Goal: Task Accomplishment & Management: Complete application form

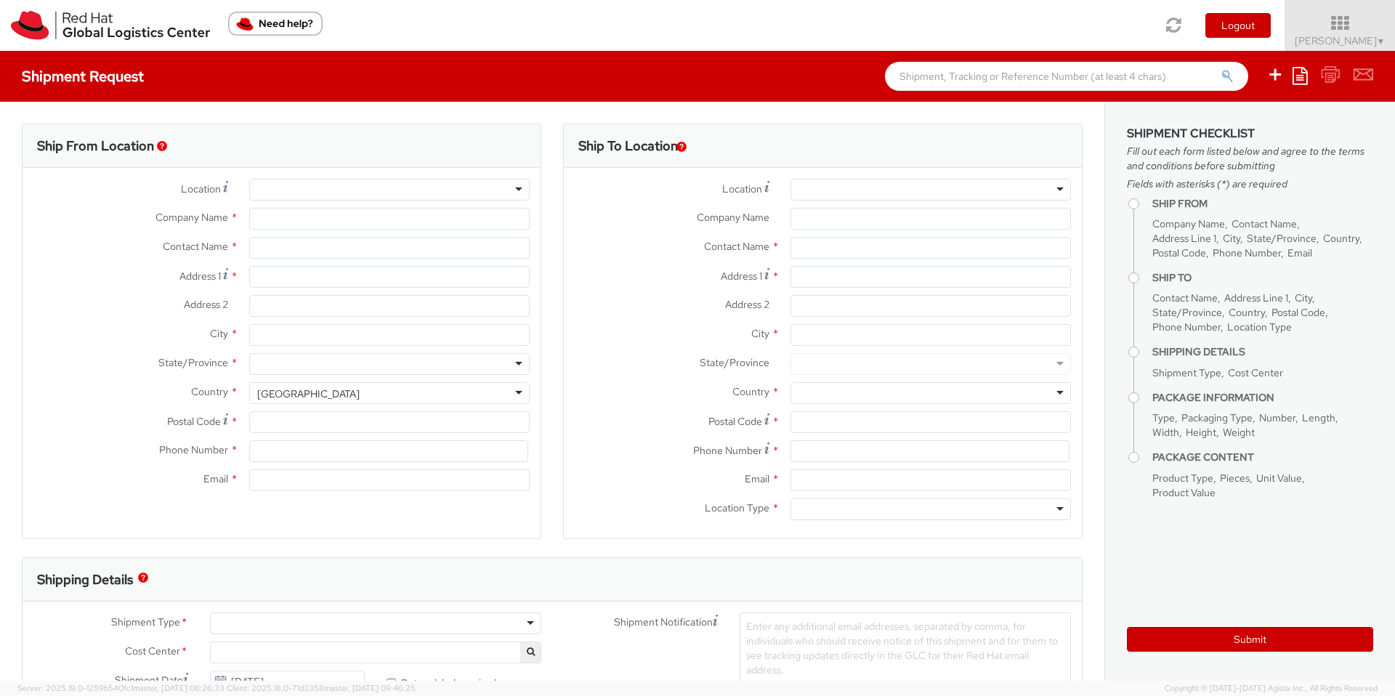
select select "160"
select select
click at [480, 187] on div at bounding box center [389, 190] width 280 height 22
type input "Red Hat"
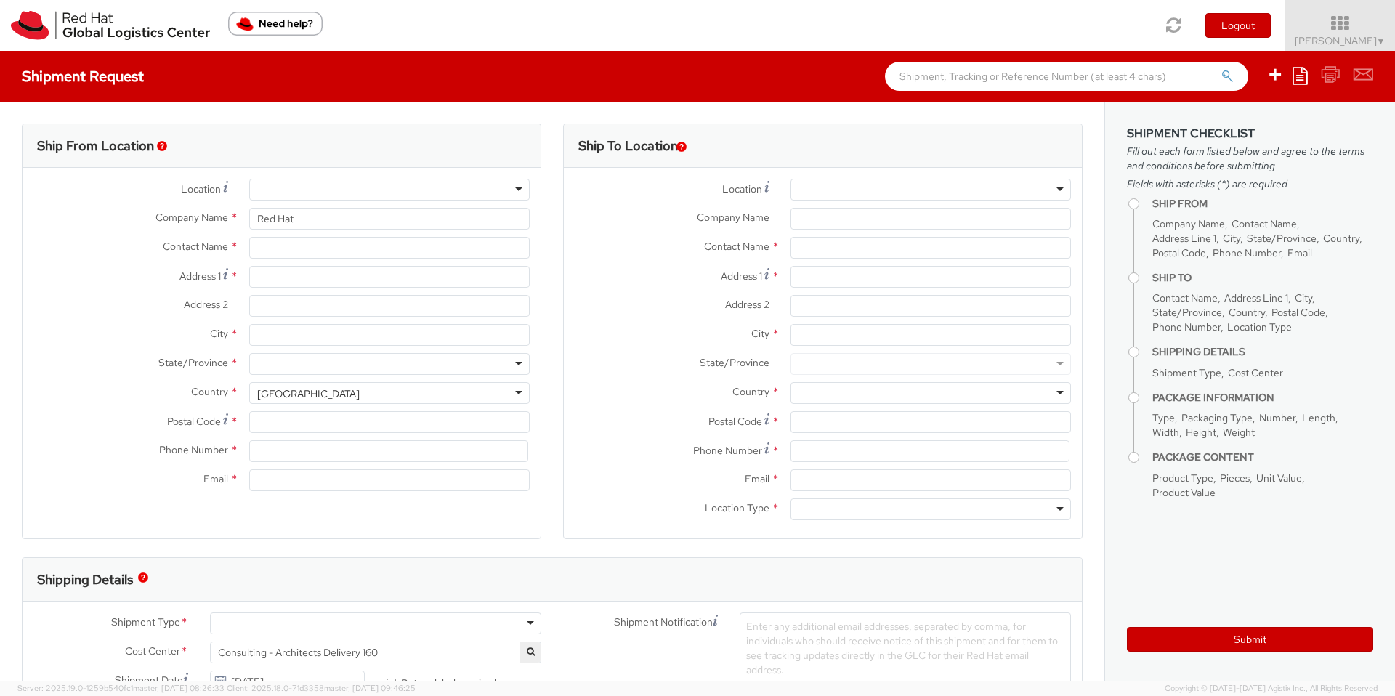
type input "[PERSON_NAME]"
type input "61396248130"
type input "[EMAIL_ADDRESS][DOMAIN_NAME]"
click at [349, 270] on input "Address 1 *" at bounding box center [389, 277] width 280 height 22
click at [356, 272] on input "Address 1 *" at bounding box center [389, 277] width 280 height 22
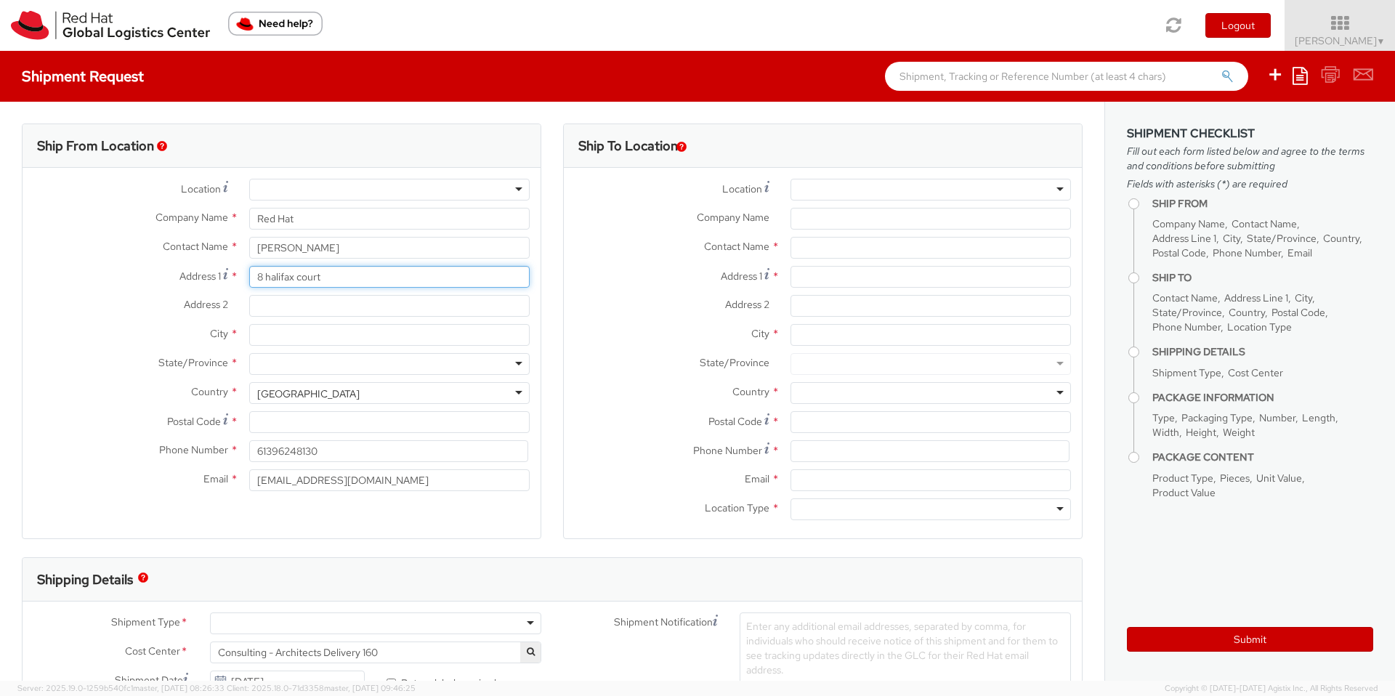
type input "8 halifax court"
type input "p"
type input "point cook"
type input "b"
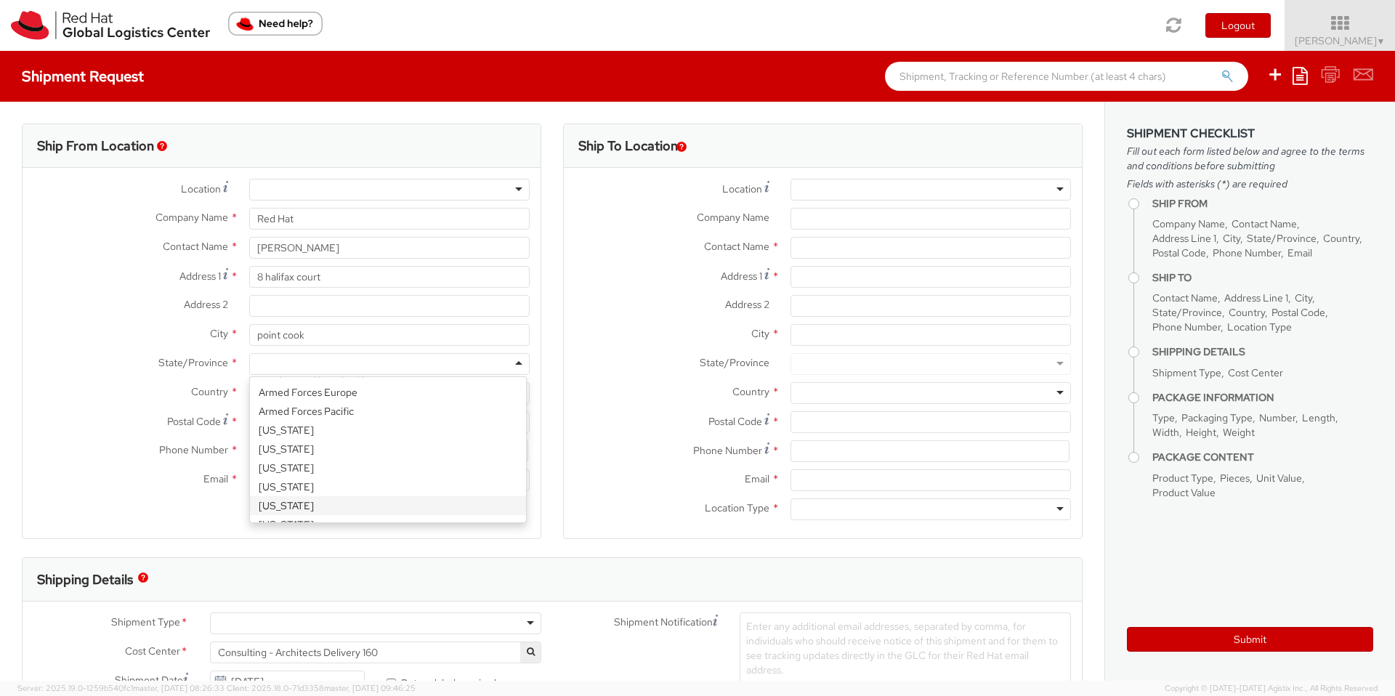
click at [341, 190] on div at bounding box center [389, 190] width 280 height 22
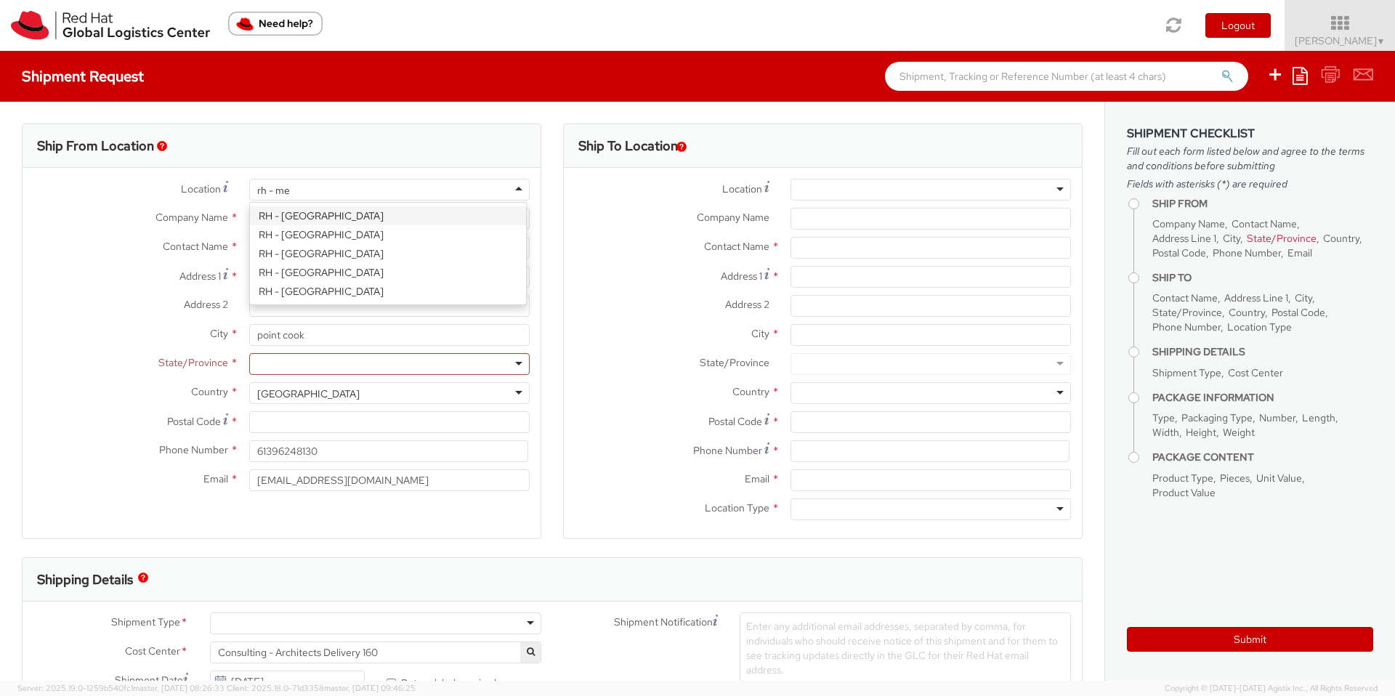
scroll to position [0, 0]
type input "rh - rem"
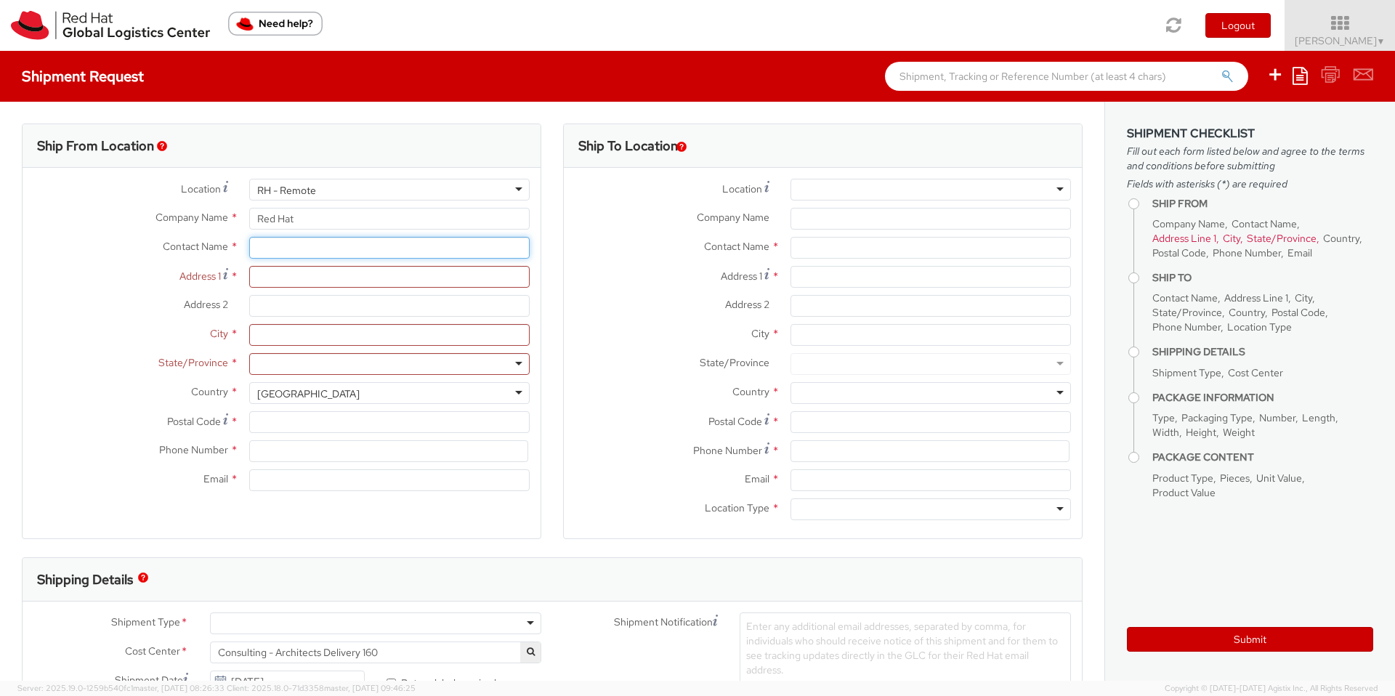
click at [259, 248] on input "text" at bounding box center [389, 248] width 280 height 22
click at [265, 243] on input "text" at bounding box center [389, 248] width 280 height 22
type input "[PERSON_NAME]"
click at [106, 283] on label "Address 1 *" at bounding box center [131, 276] width 216 height 20
click at [249, 283] on input "Address 1 *" at bounding box center [389, 277] width 280 height 22
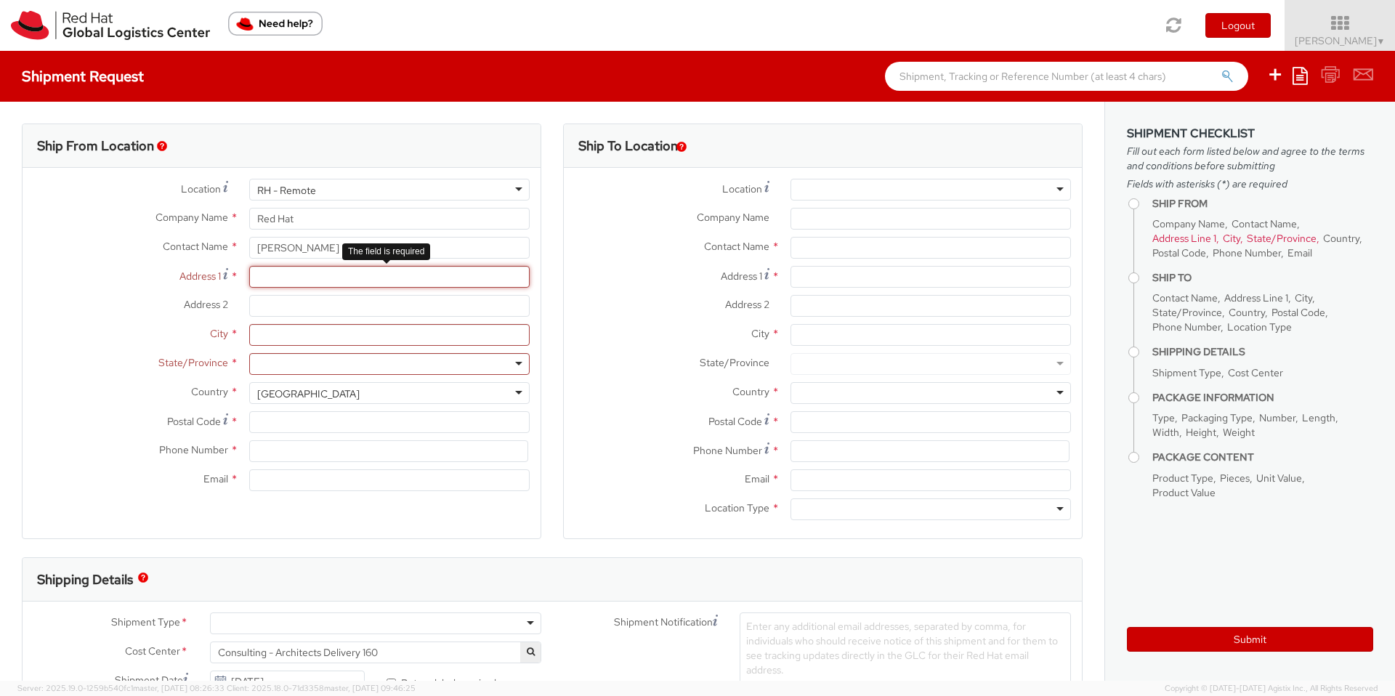
click at [320, 278] on input "Address 1 *" at bounding box center [389, 277] width 280 height 22
type input "8"
click at [353, 184] on div at bounding box center [389, 190] width 280 height 22
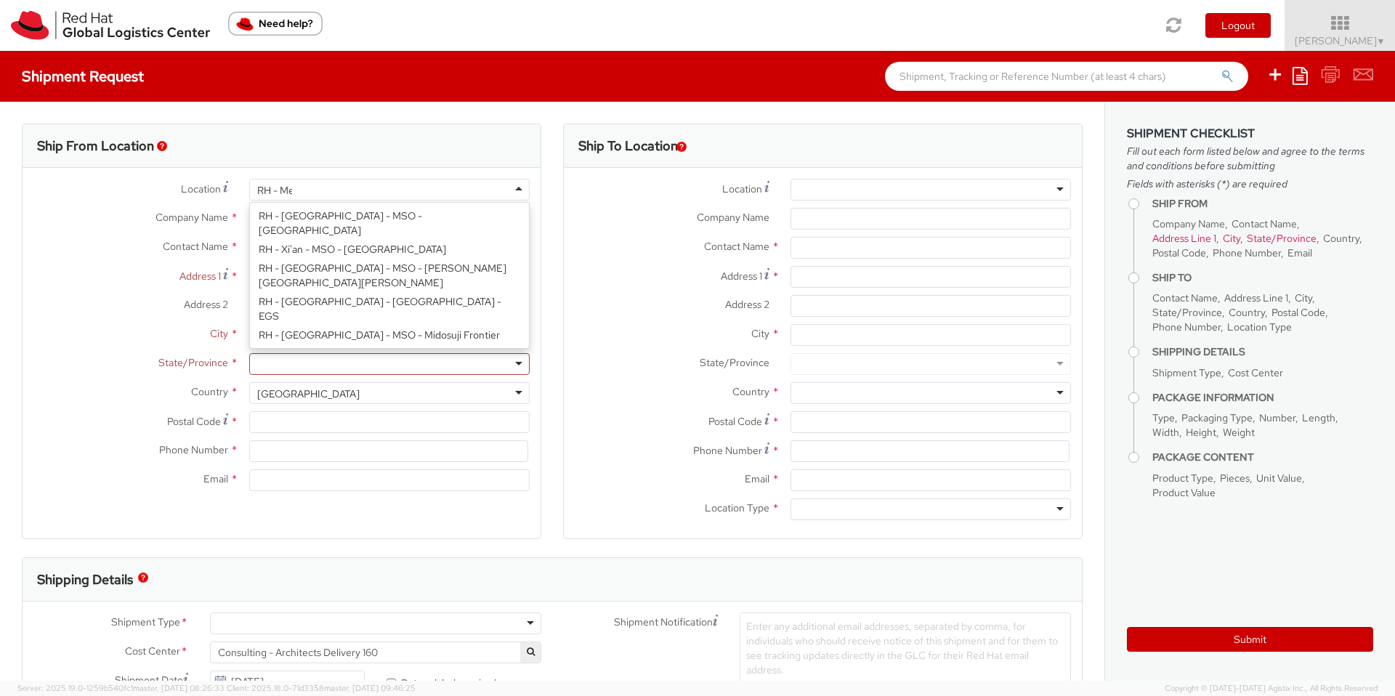
scroll to position [967, 0]
type input "[PERSON_NAME]"
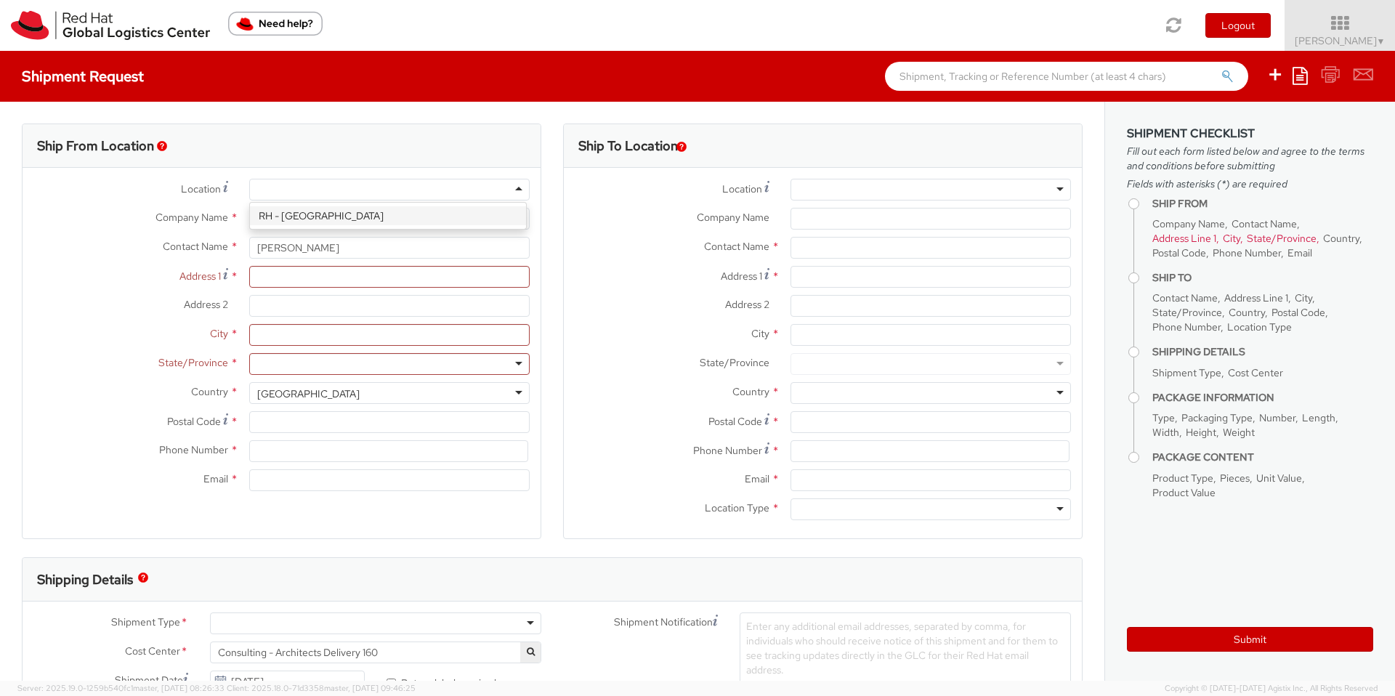
type input "Red Hat Asia-Pacific Pty Ltd."
type input "[STREET_ADDRESS][PERSON_NAME]"
type input "Part Level 24"
type input "[GEOGRAPHIC_DATA]"
type input "3000"
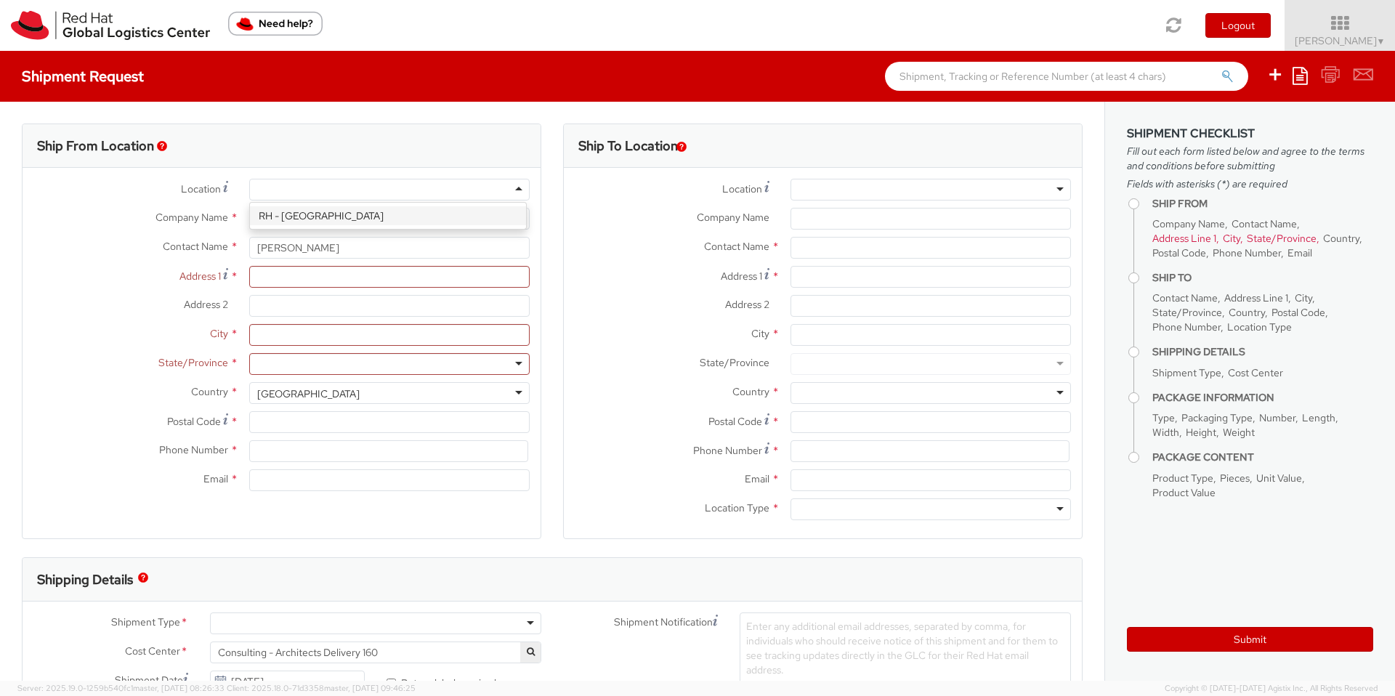
type input "61 3 9624 8100"
select select "CM"
select select "KGS"
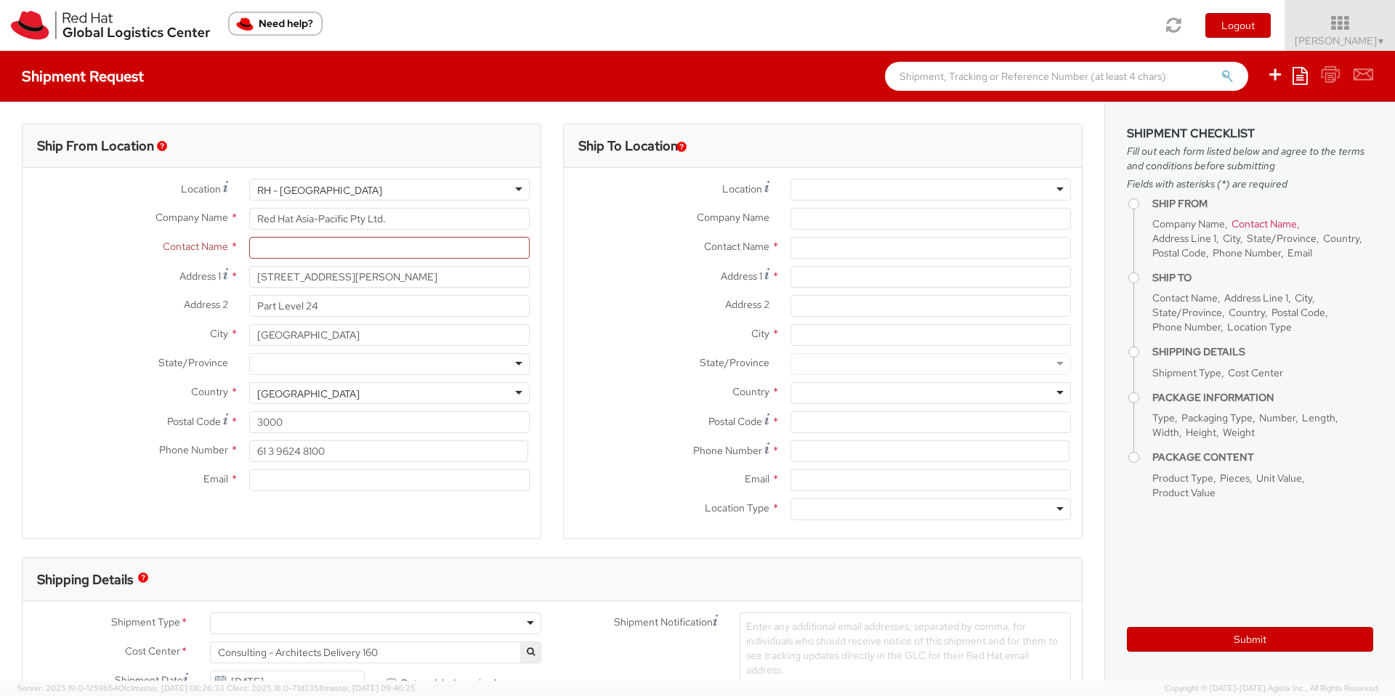
click at [289, 259] on div "Contact Name * [PERSON_NAME] Red Hat - ( [PERSON_NAME] )" at bounding box center [282, 251] width 518 height 29
click at [294, 250] on input "text" at bounding box center [389, 248] width 280 height 22
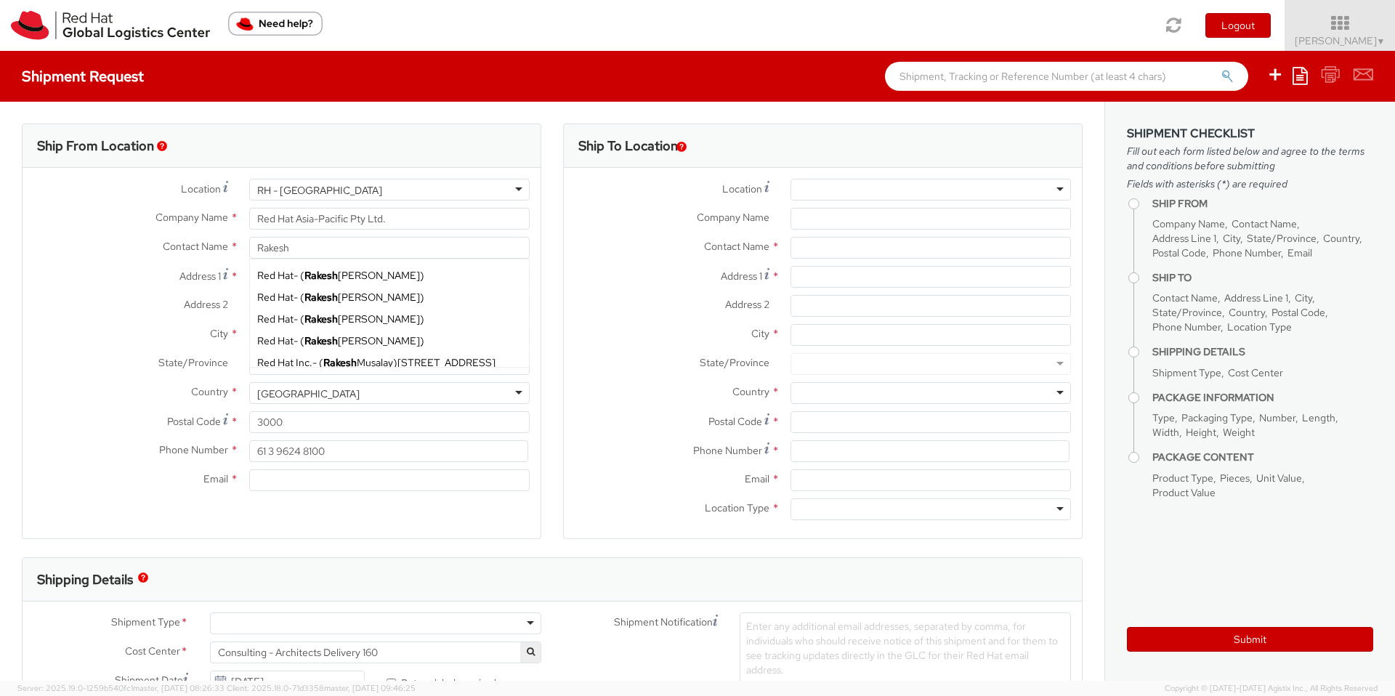
click at [103, 355] on label "State/Province *" at bounding box center [131, 362] width 216 height 19
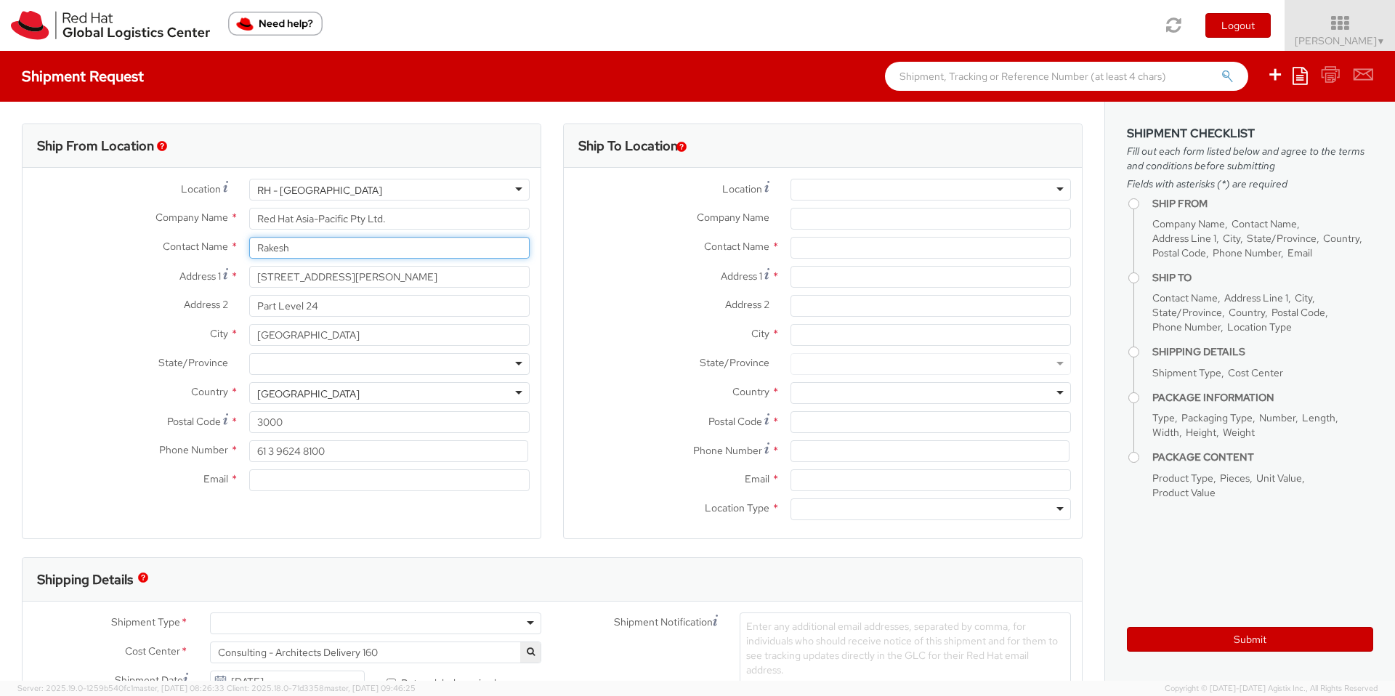
click at [322, 251] on input "Rakesh" at bounding box center [389, 248] width 280 height 22
type input "R"
type input "r"
type input "[PERSON_NAME]"
click at [257, 271] on span "Red Hat" at bounding box center [275, 275] width 36 height 13
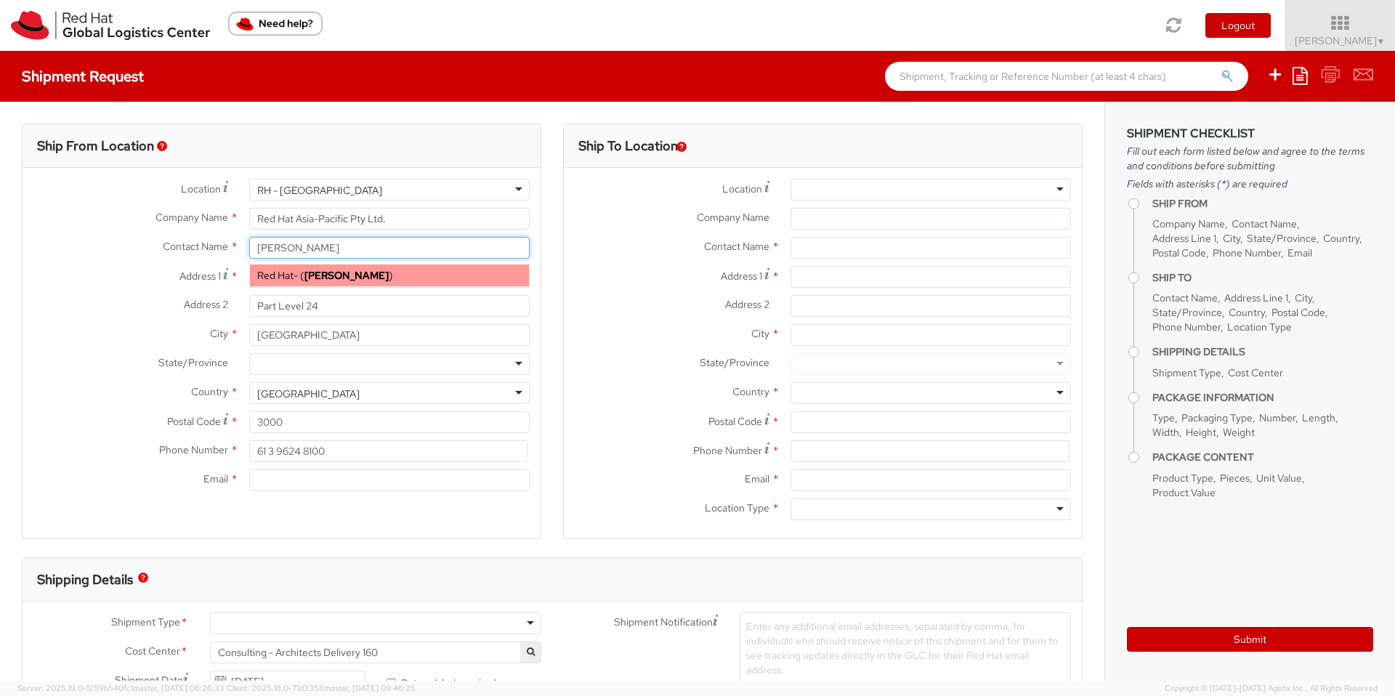
type input "Red Hat"
type input "[PERSON_NAME]"
type input "[EMAIL_ADDRESS][DOMAIN_NAME]"
select select
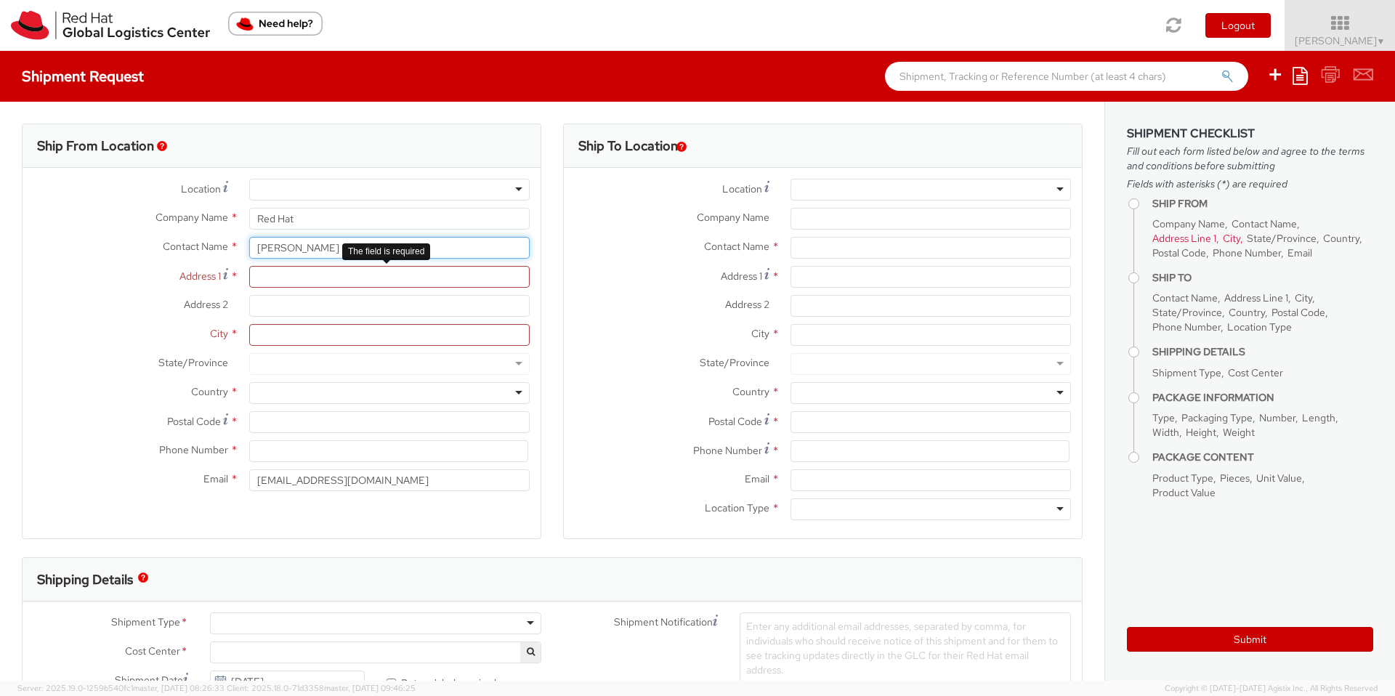
type input "[PERSON_NAME]"
click at [285, 275] on input "Address 1 *" at bounding box center [389, 277] width 280 height 22
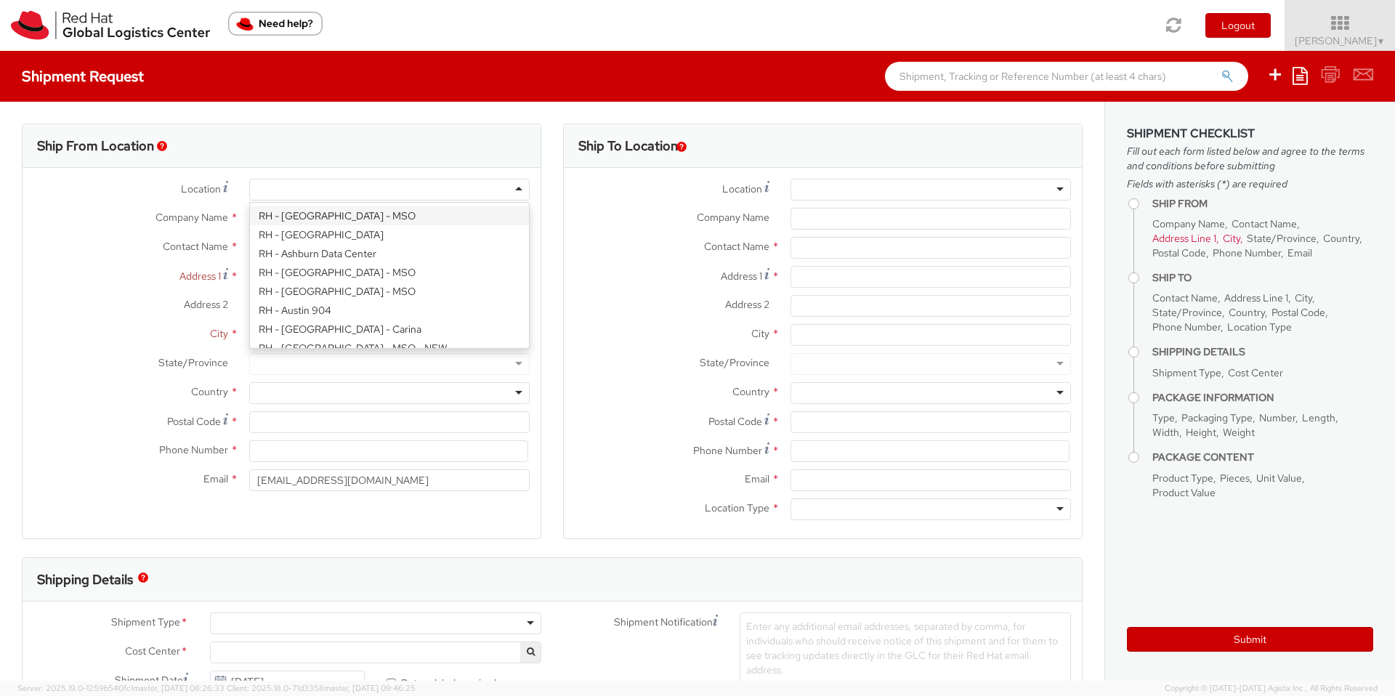
click at [312, 182] on div at bounding box center [389, 190] width 280 height 22
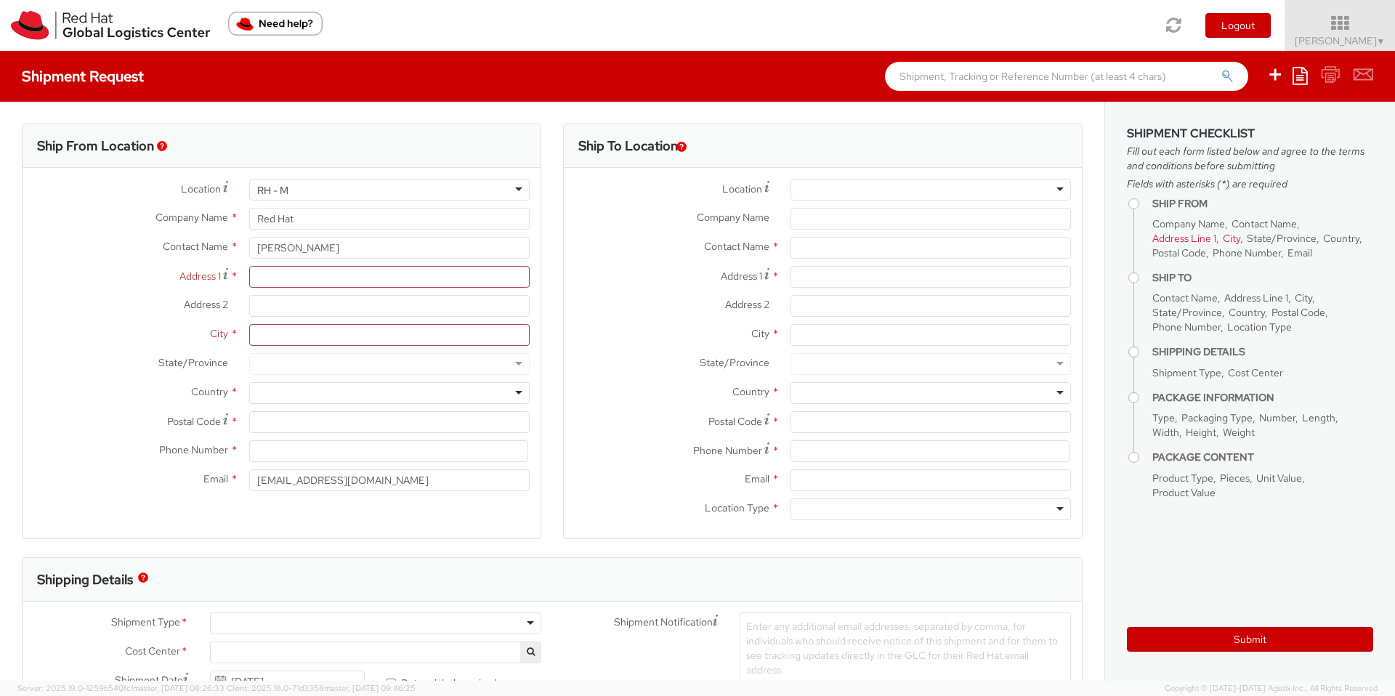
scroll to position [4, 0]
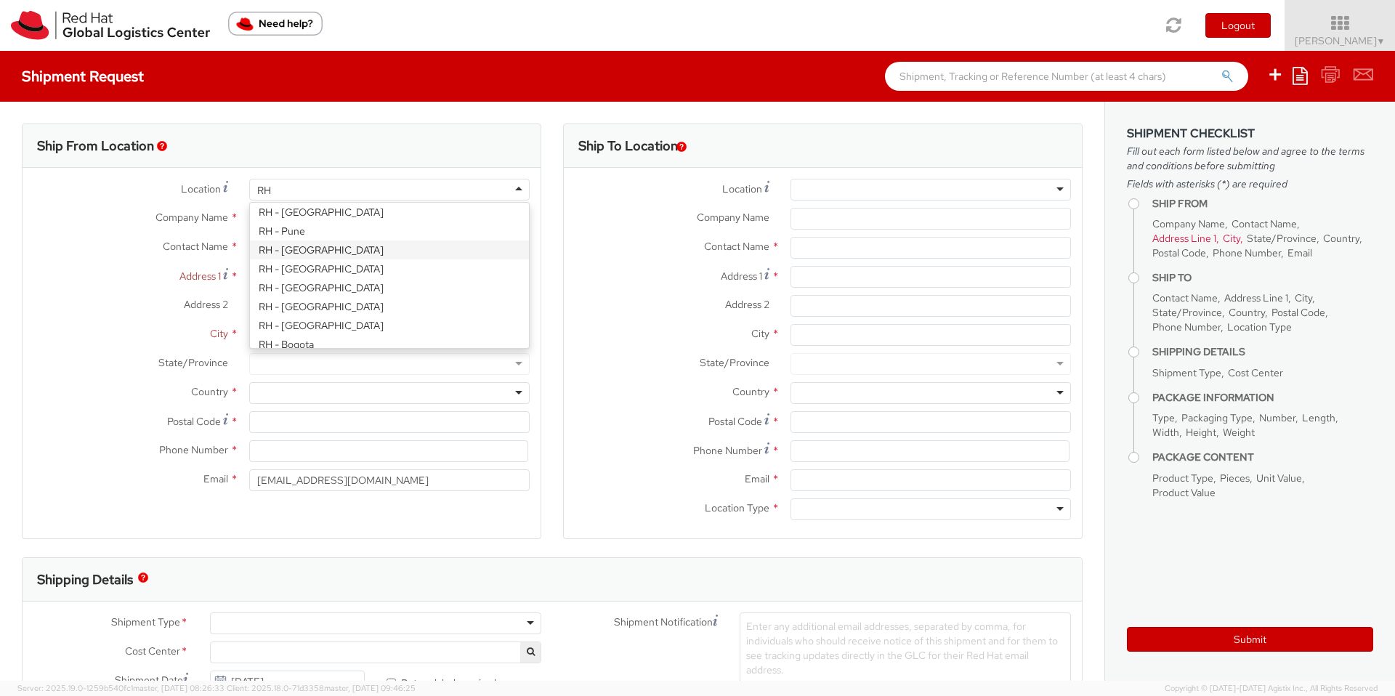
type input "R"
click at [80, 235] on div "Company Name * Red Hat" at bounding box center [282, 222] width 518 height 29
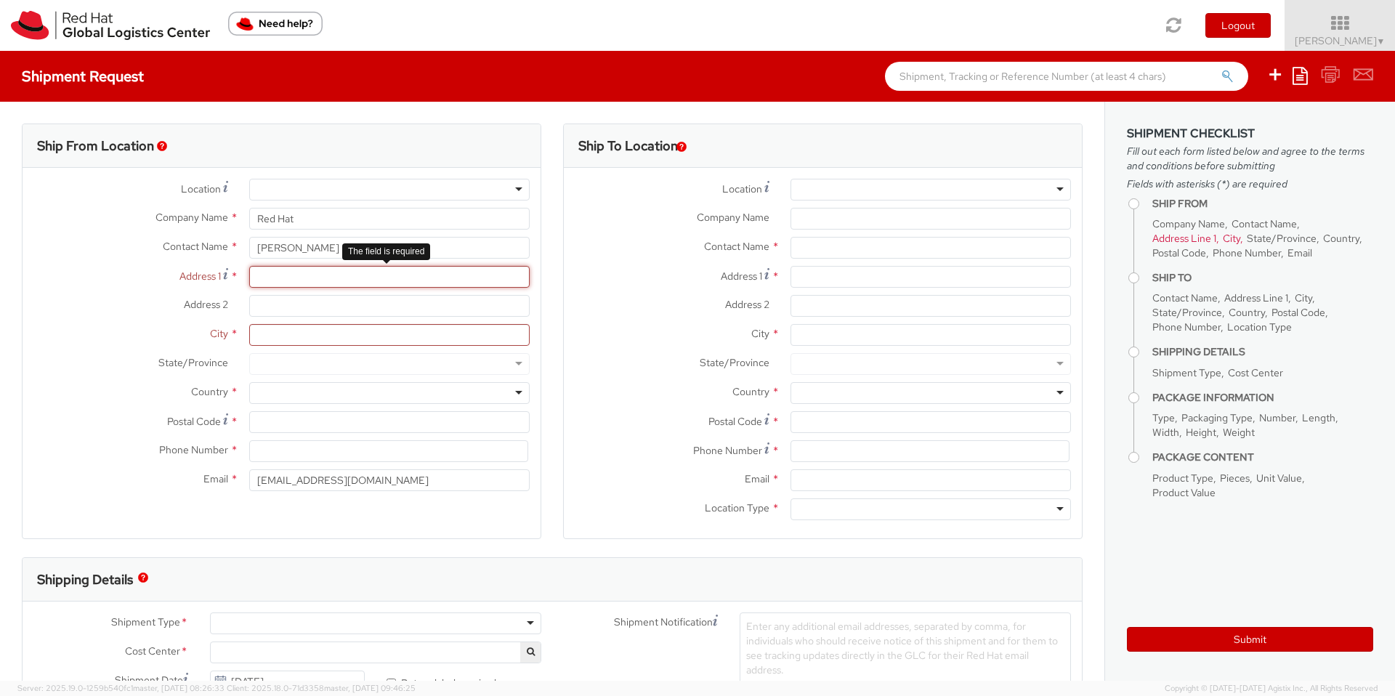
click at [283, 273] on input "Address 1 *" at bounding box center [389, 277] width 280 height 22
type input "8 halifax court"
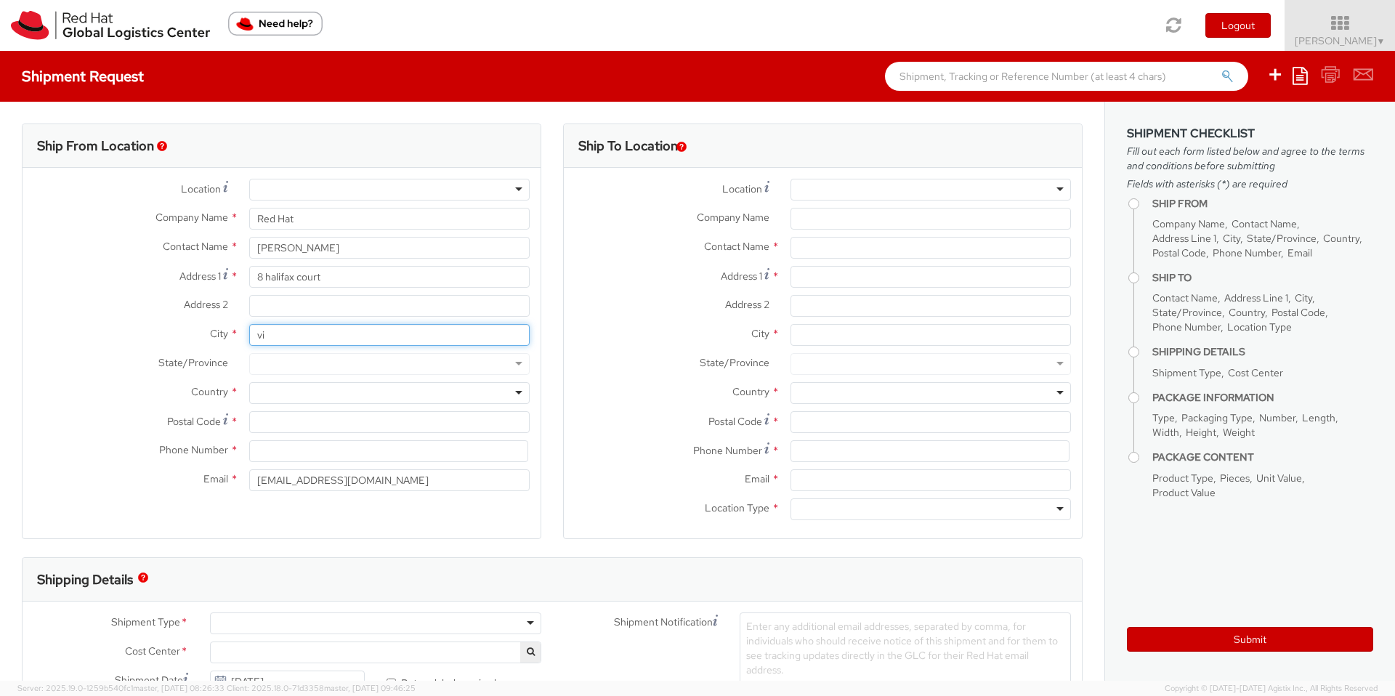
type input "v"
type input "point cook"
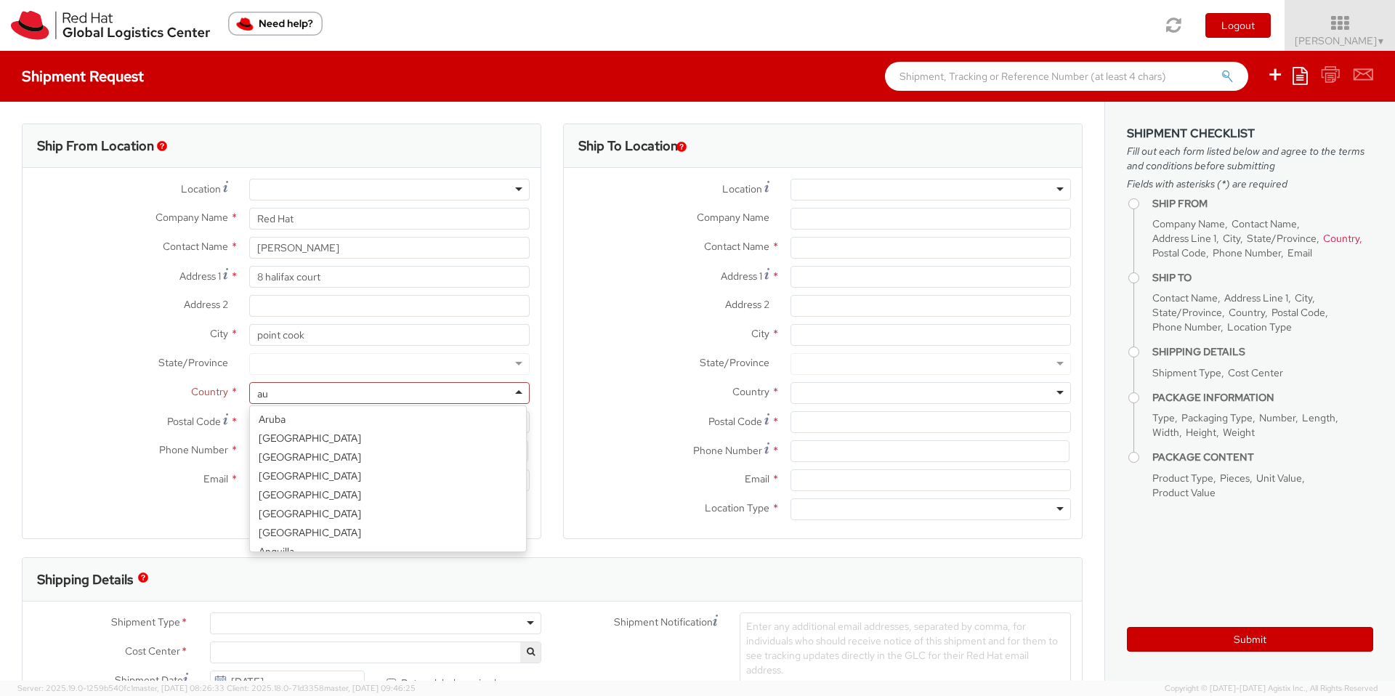
scroll to position [4, 0]
type input "aust"
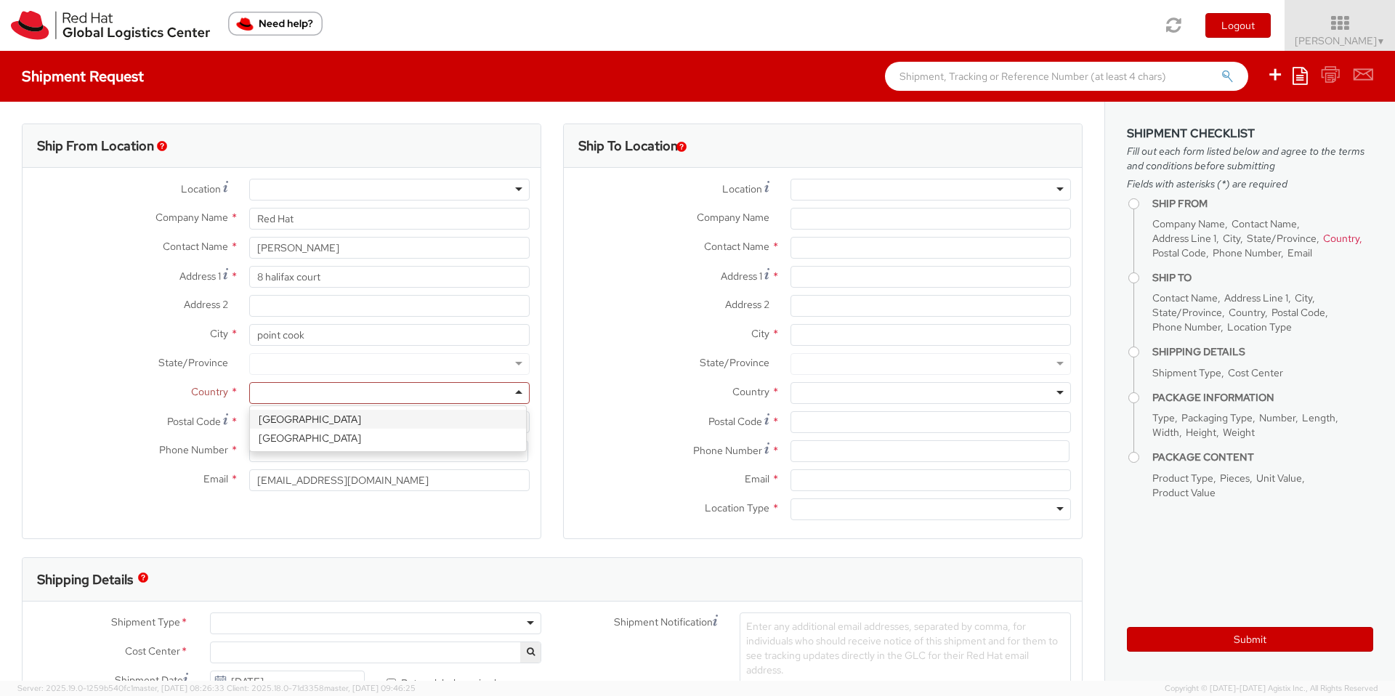
scroll to position [0, 0]
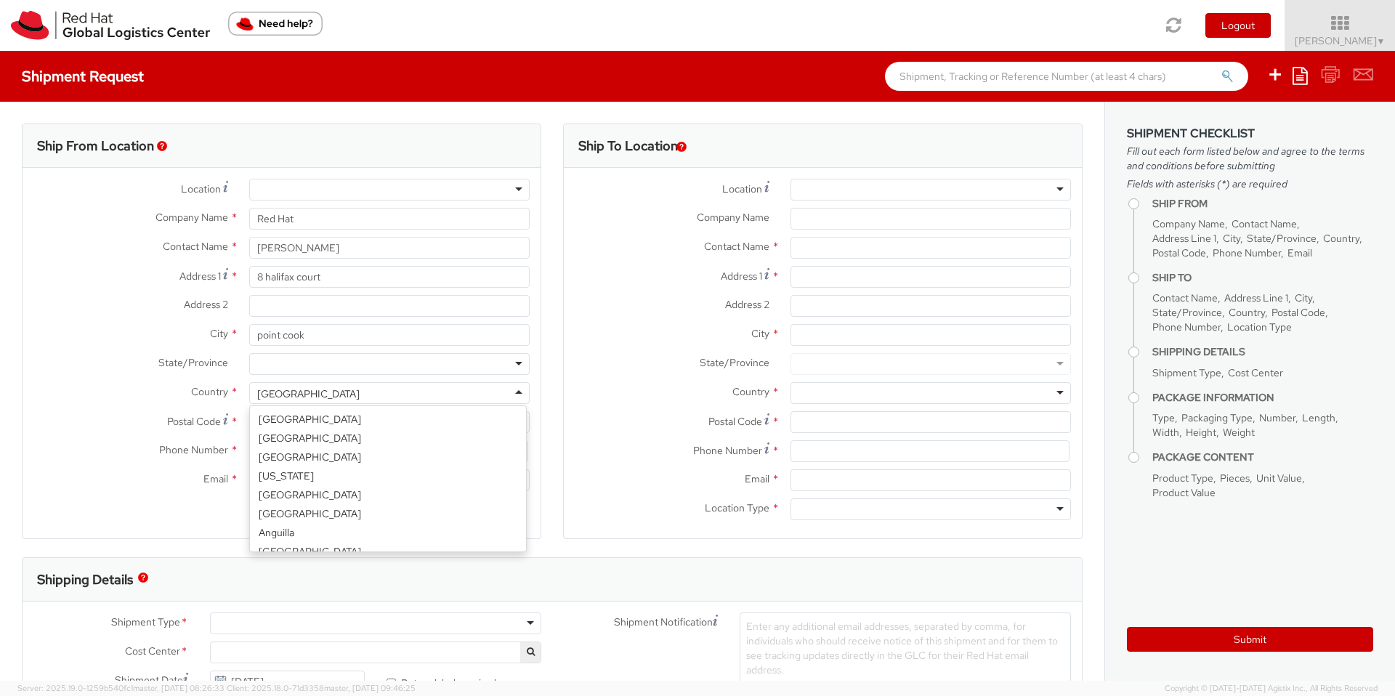
click at [303, 400] on div "[GEOGRAPHIC_DATA]" at bounding box center [389, 393] width 280 height 22
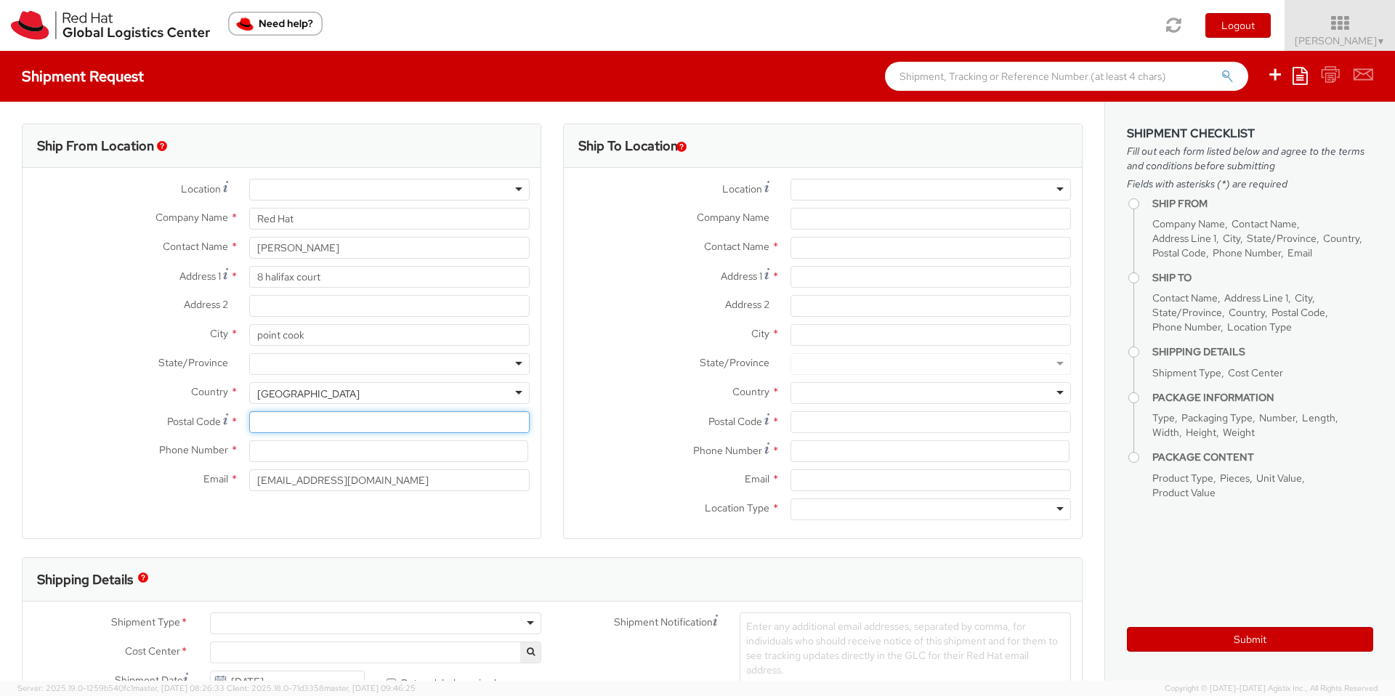
click at [294, 419] on input "Postal Code *" at bounding box center [389, 422] width 280 height 22
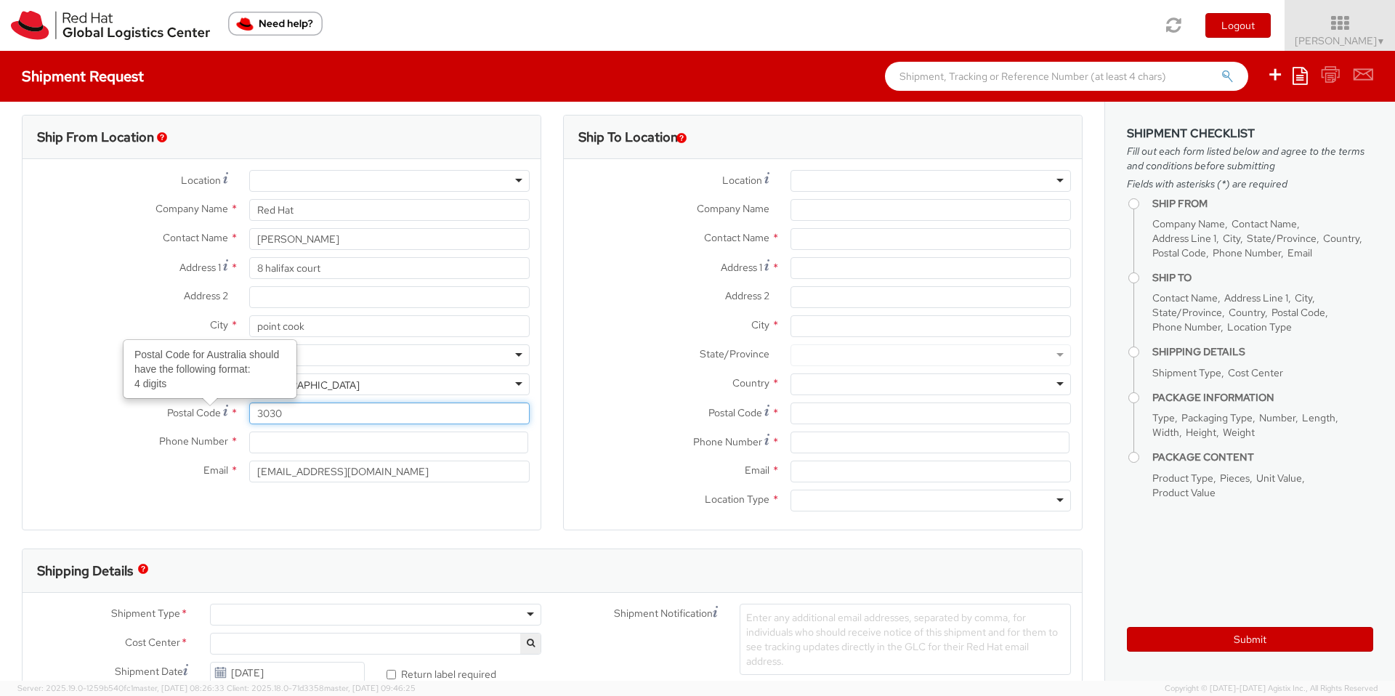
type input "3030"
click at [261, 442] on input at bounding box center [388, 442] width 279 height 22
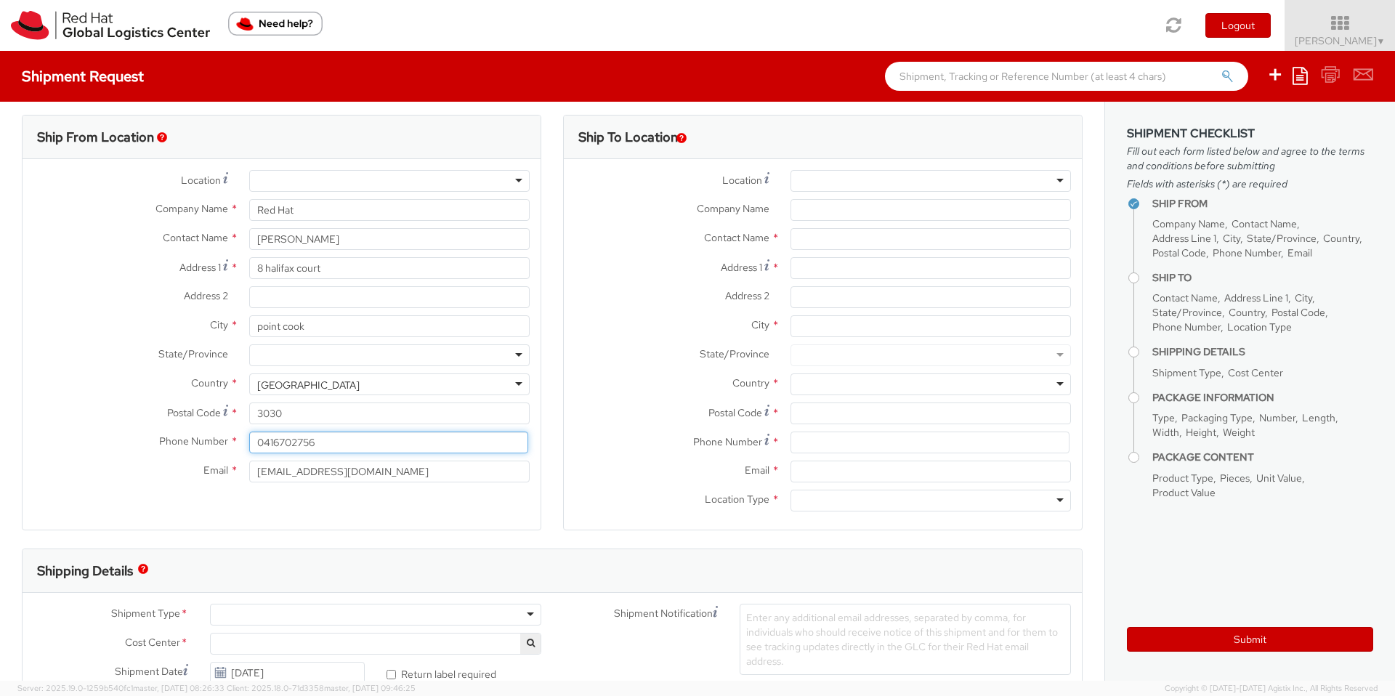
type input "0416702756"
click at [806, 186] on div at bounding box center [930, 181] width 280 height 22
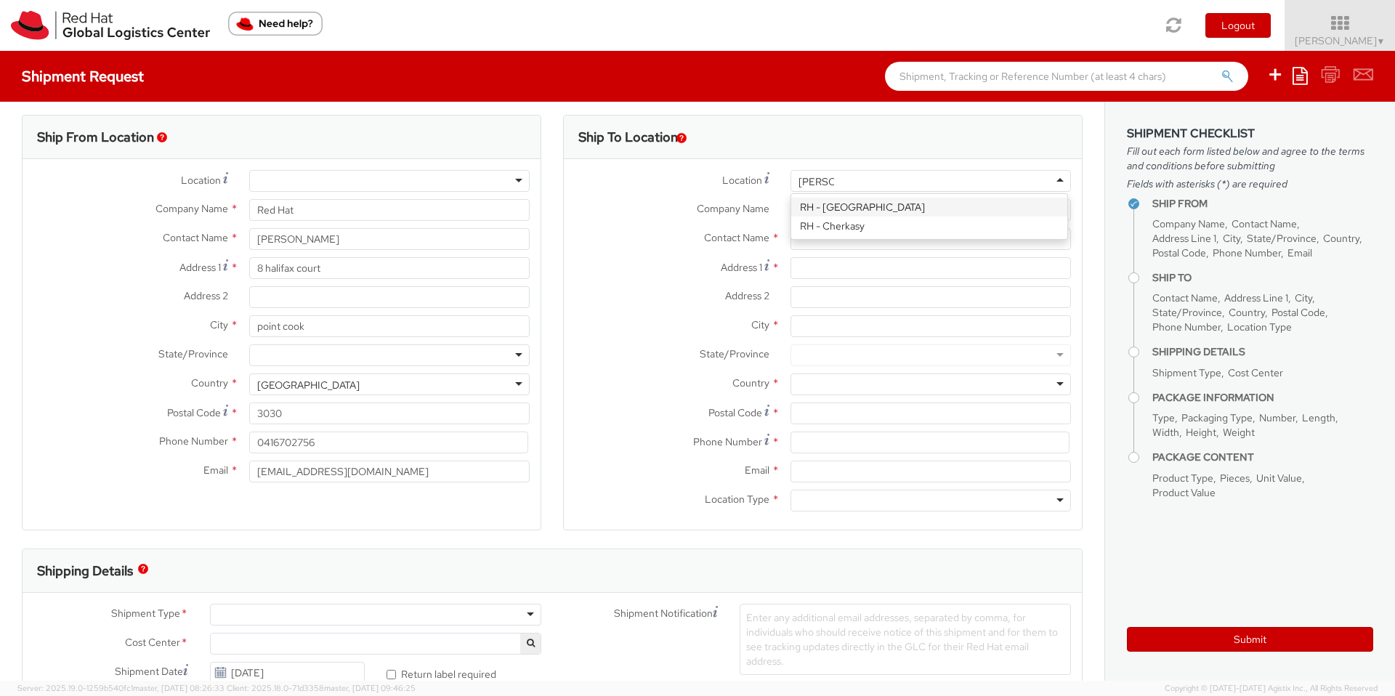
type input "[PERSON_NAME]"
type input "Red Hat Asia-Pacific Pty Ltd"
type input "Level [STREET_ADDRESS][PERSON_NAME]"
type input "[GEOGRAPHIC_DATA]"
type input "2060"
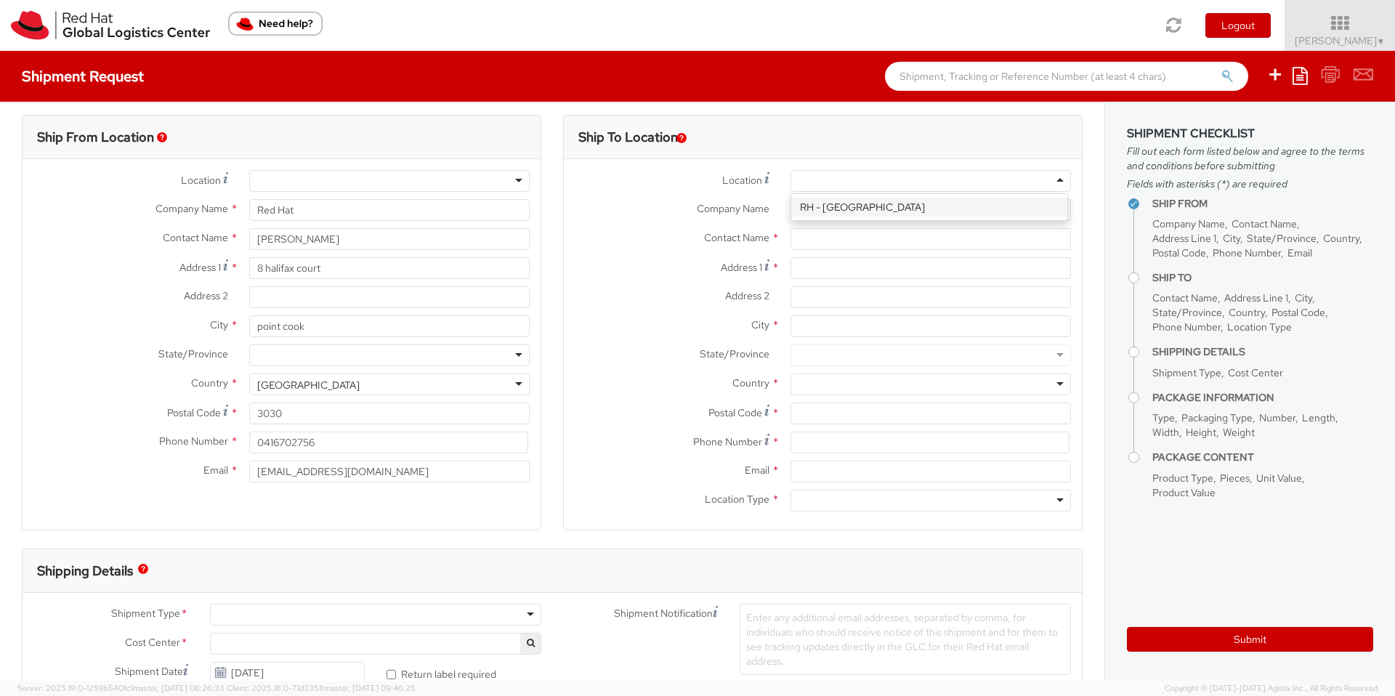
type input "[PHONE_NUMBER]"
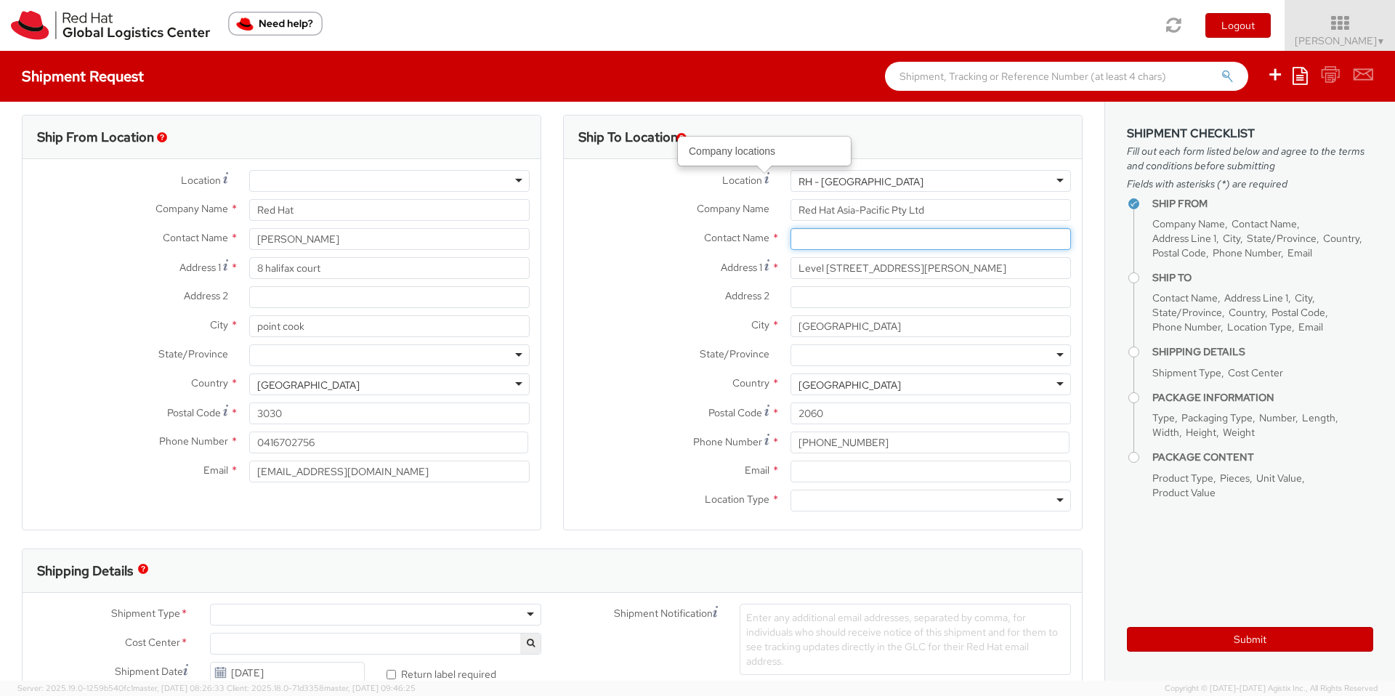
click at [792, 237] on input "text" at bounding box center [930, 239] width 280 height 22
click at [825, 246] on input "text" at bounding box center [930, 239] width 280 height 22
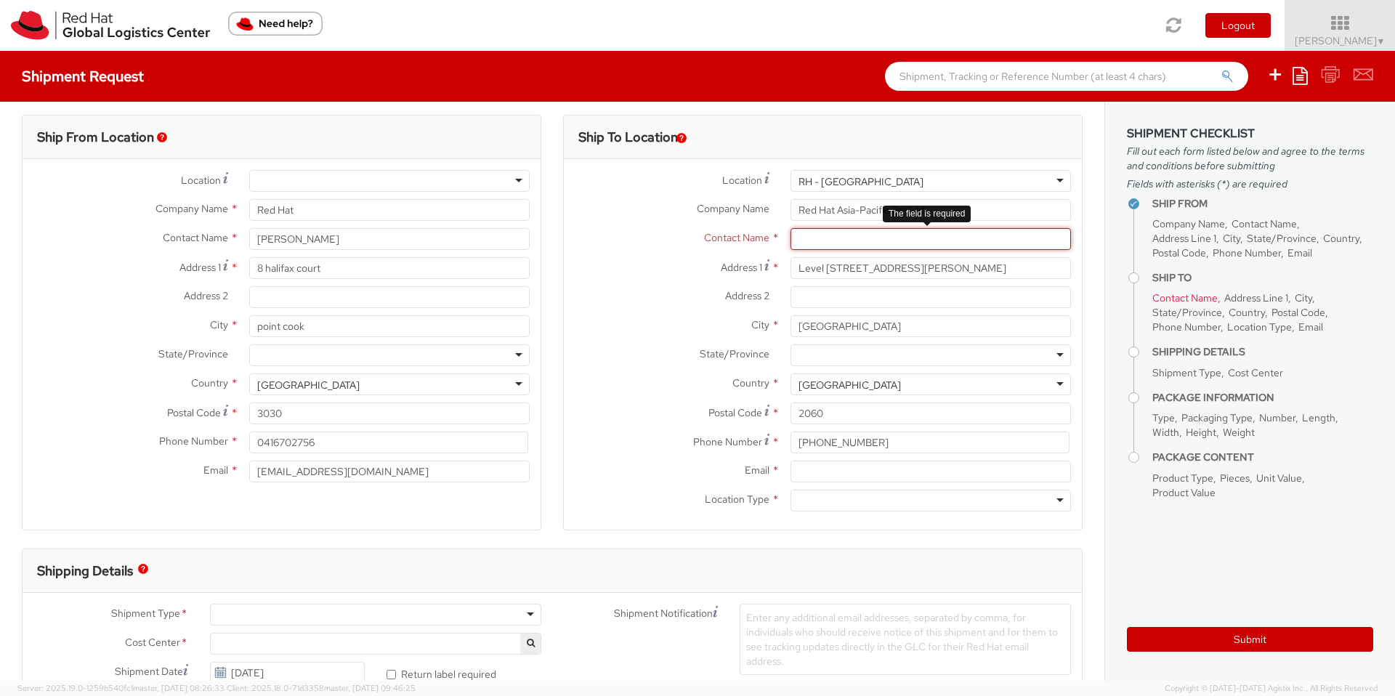
paste input "Attn: Red Hat IT - Endpoint Systems/Suraj Vadda"
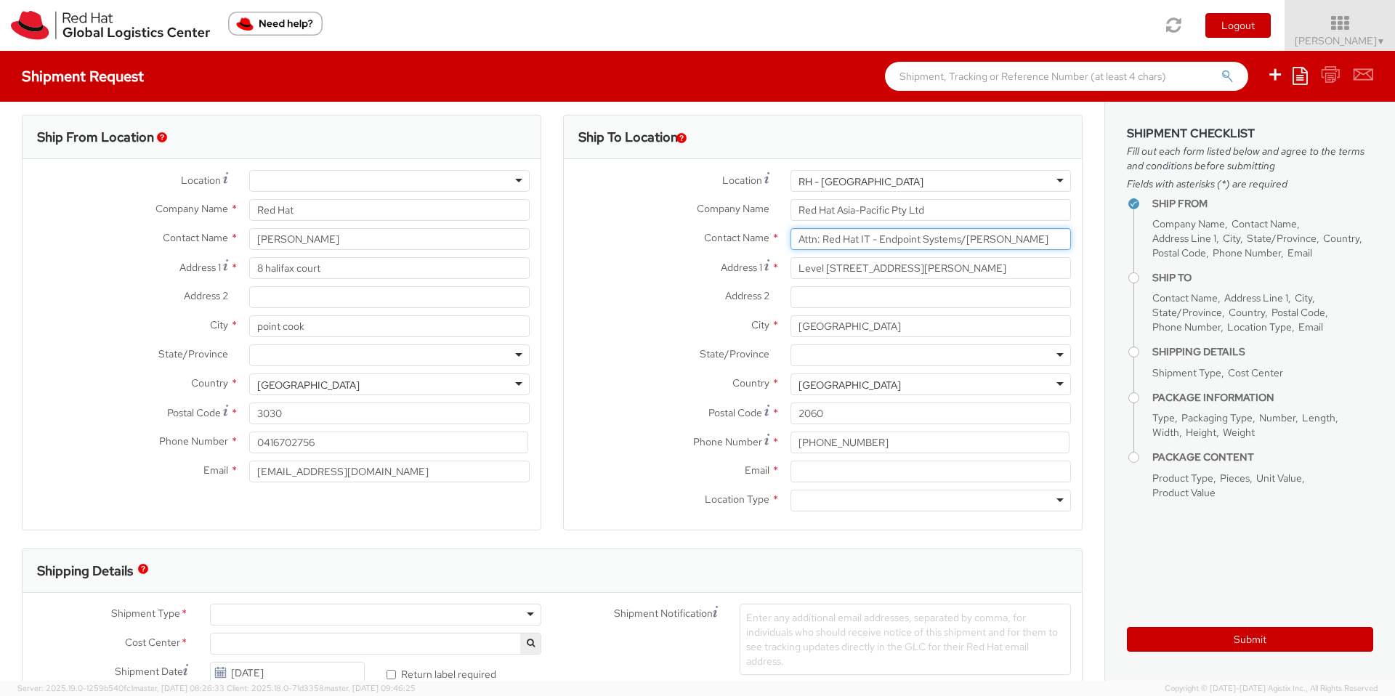
type input "Attn: Red Hat IT - Endpoint Systems/[PERSON_NAME]"
click at [694, 279] on div "Address [STREET_ADDRESS][PERSON_NAME]" at bounding box center [823, 271] width 518 height 29
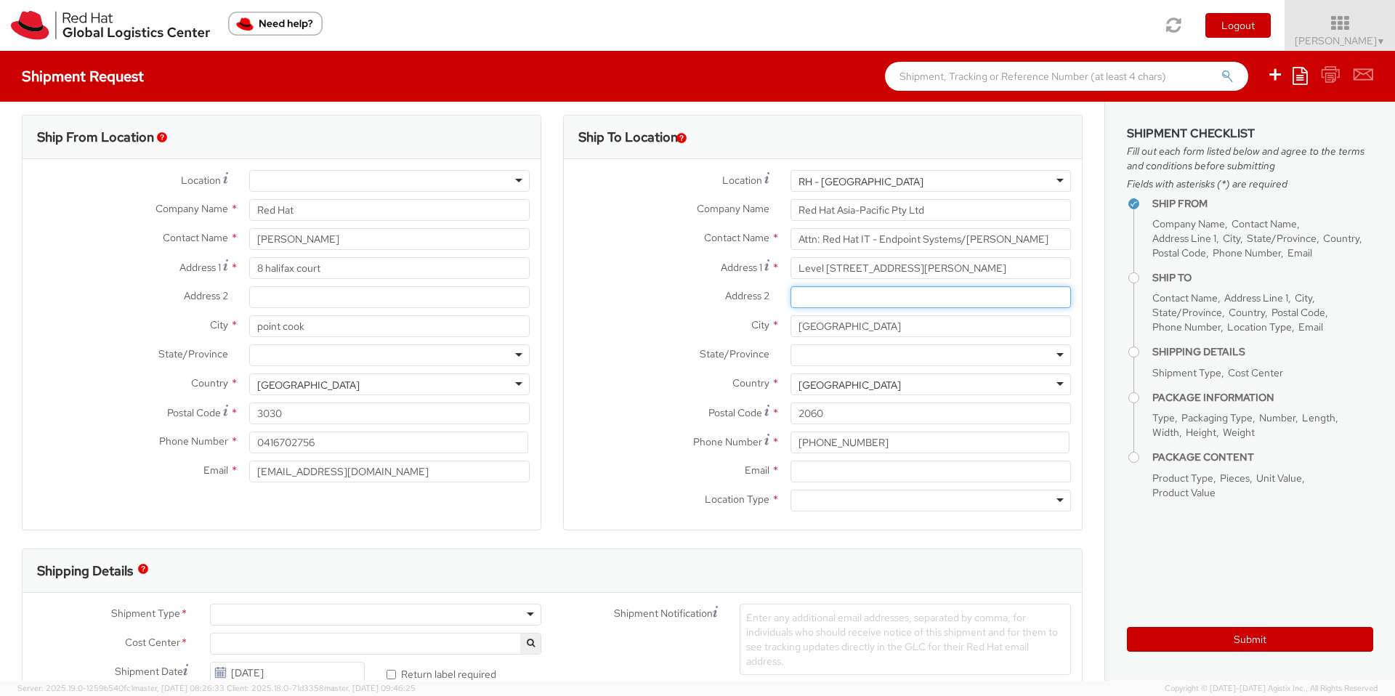
click at [828, 290] on input "Address 2 *" at bounding box center [930, 297] width 280 height 22
click at [849, 353] on div at bounding box center [930, 355] width 280 height 22
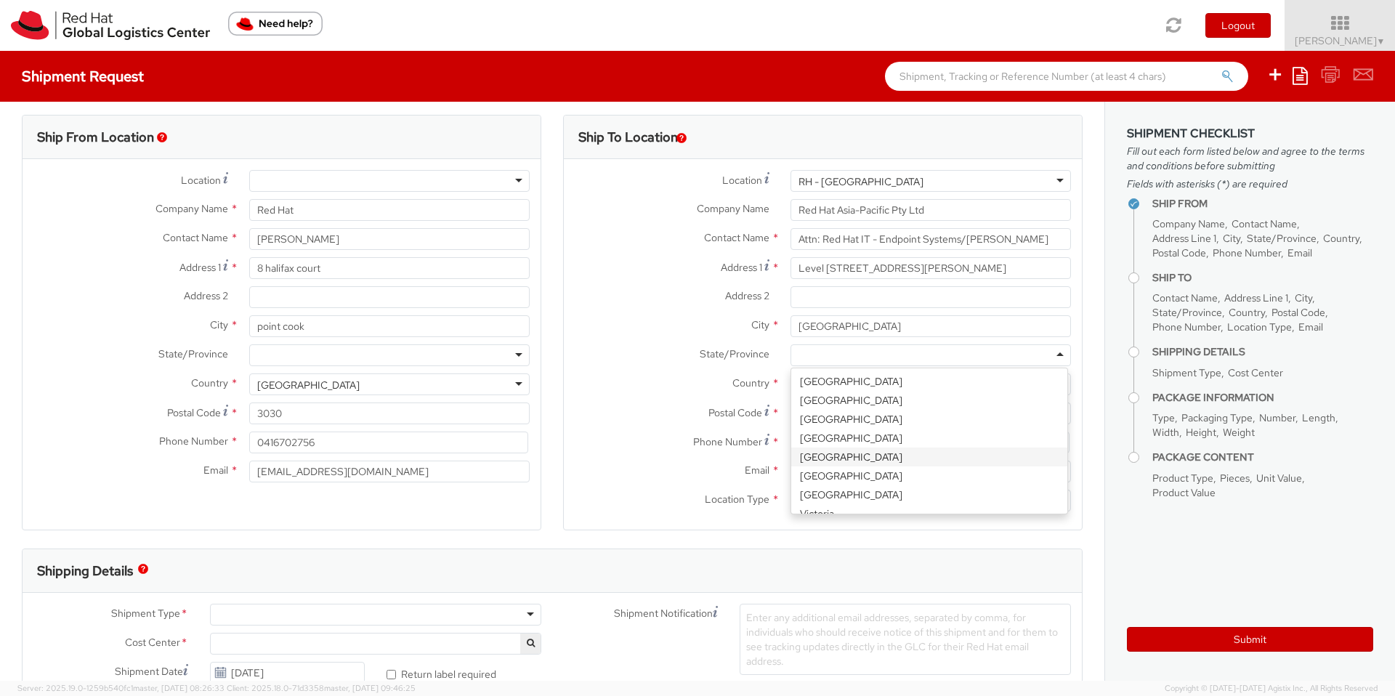
scroll to position [28, 0]
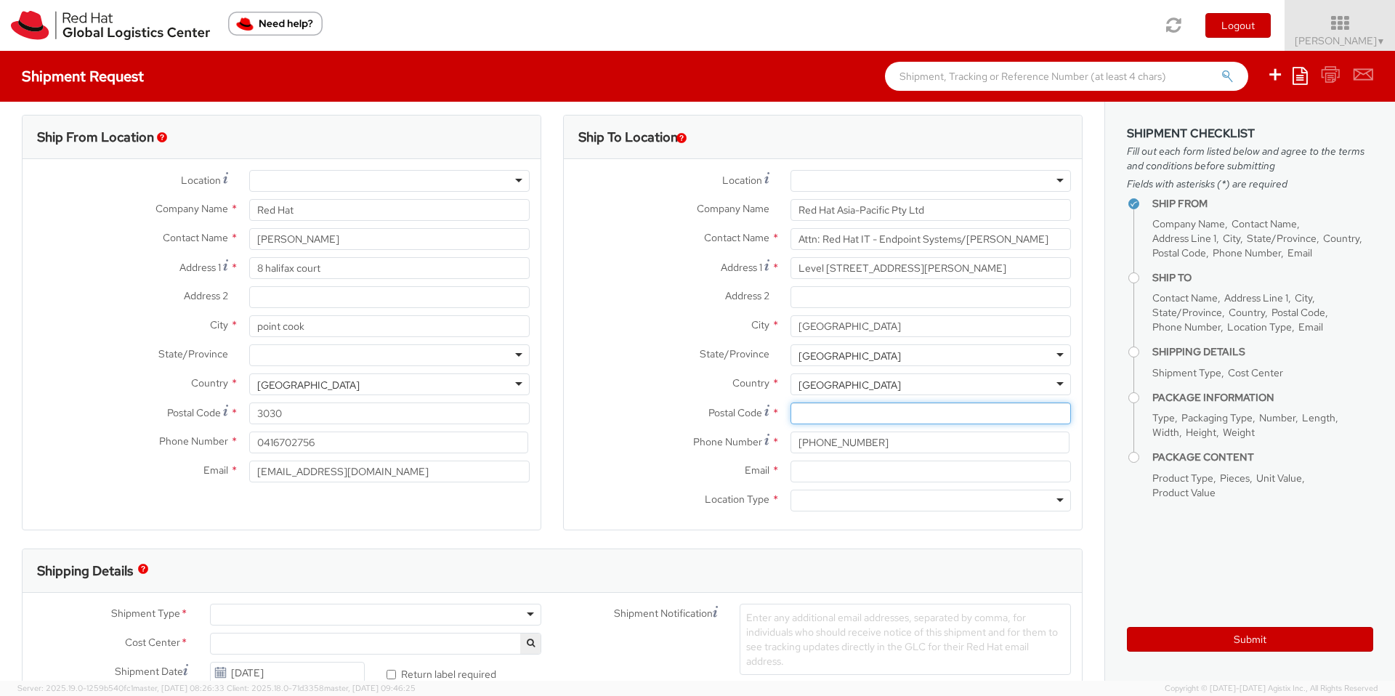
click at [837, 405] on input "Postal Code *" at bounding box center [930, 413] width 280 height 22
paste input "2060"
type input "2060"
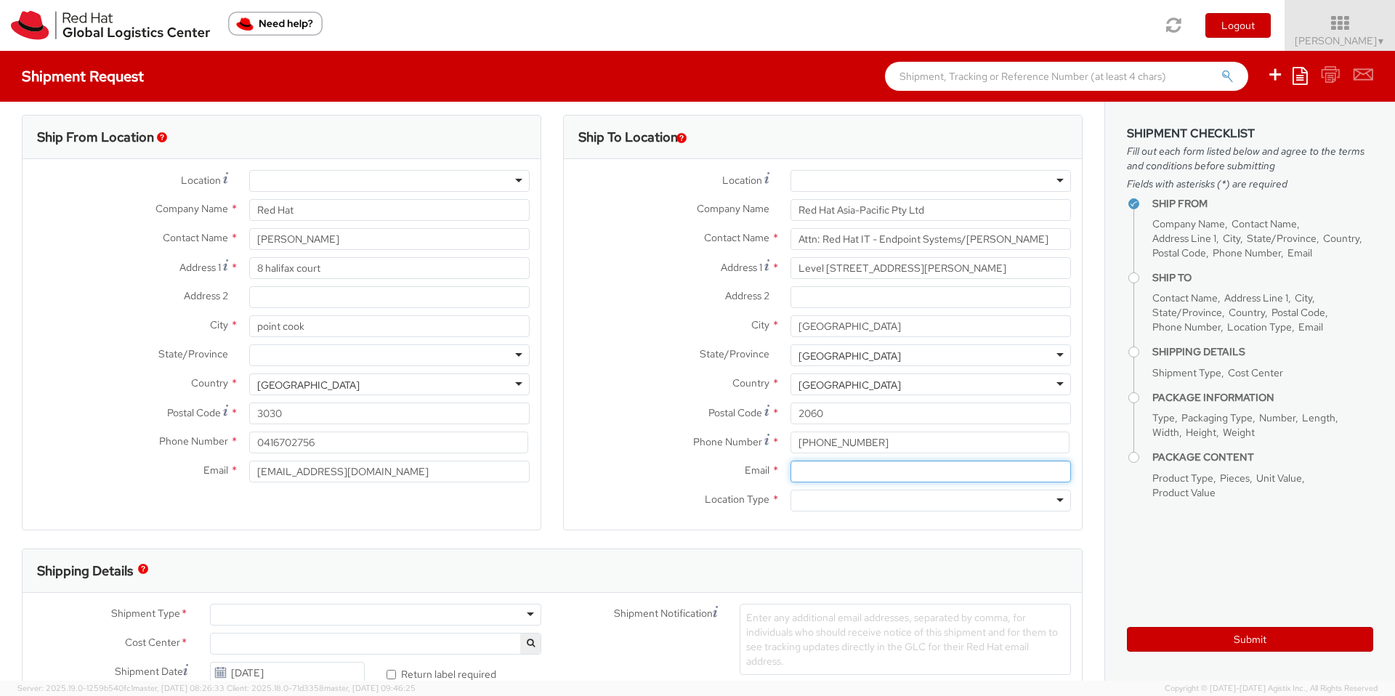
click at [813, 474] on input "Email *" at bounding box center [930, 471] width 280 height 22
paste input "[EMAIL_ADDRESS][DOMAIN_NAME]"
type input "[EMAIL_ADDRESS][DOMAIN_NAME]"
click at [806, 501] on div at bounding box center [930, 501] width 280 height 22
click at [633, 385] on label "Country *" at bounding box center [672, 382] width 216 height 19
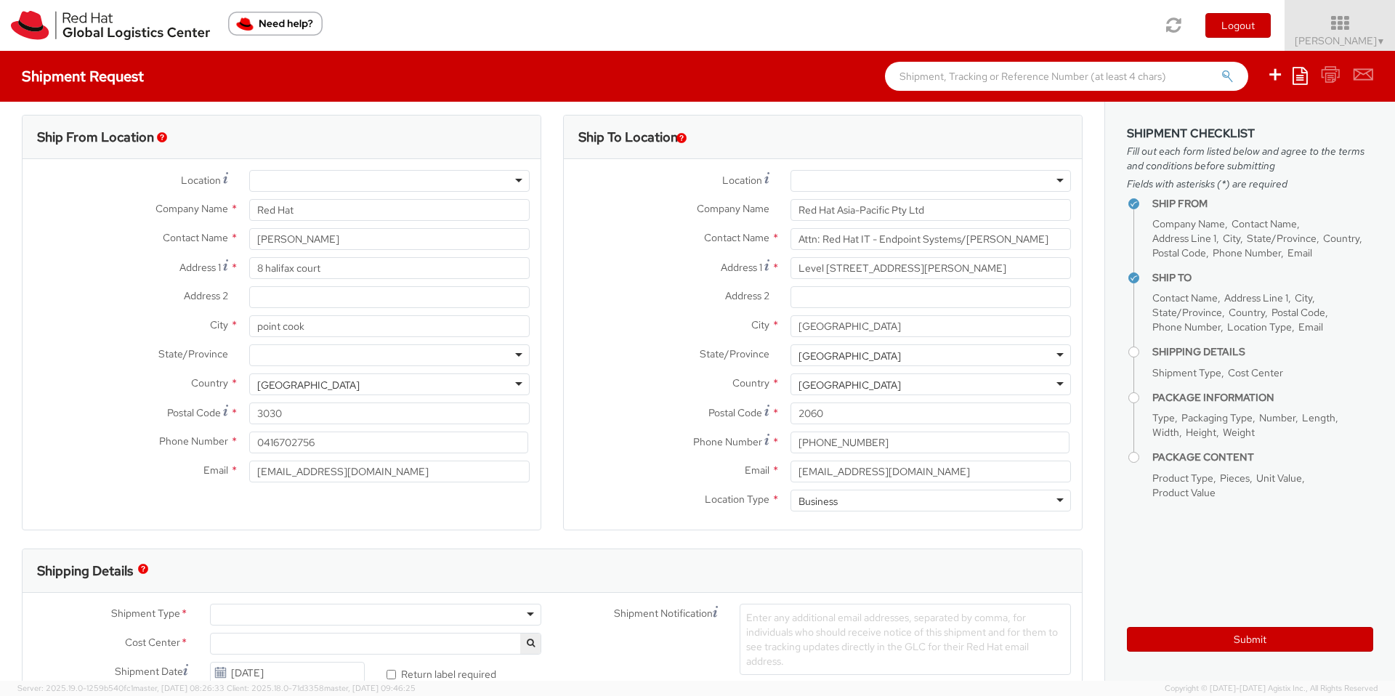
click at [586, 365] on div "State/Province * [GEOGRAPHIC_DATA] [GEOGRAPHIC_DATA] [GEOGRAPHIC_DATA] [GEOGRAP…" at bounding box center [823, 355] width 518 height 22
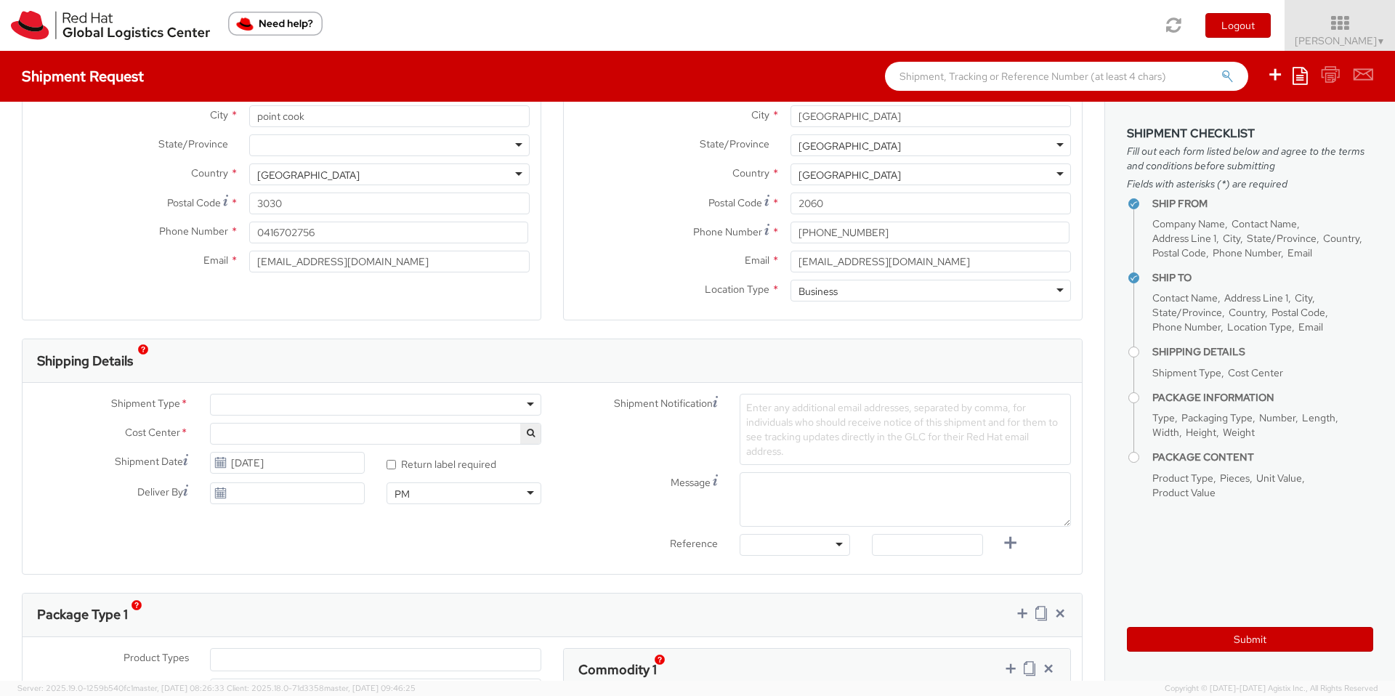
scroll to position [228, 0]
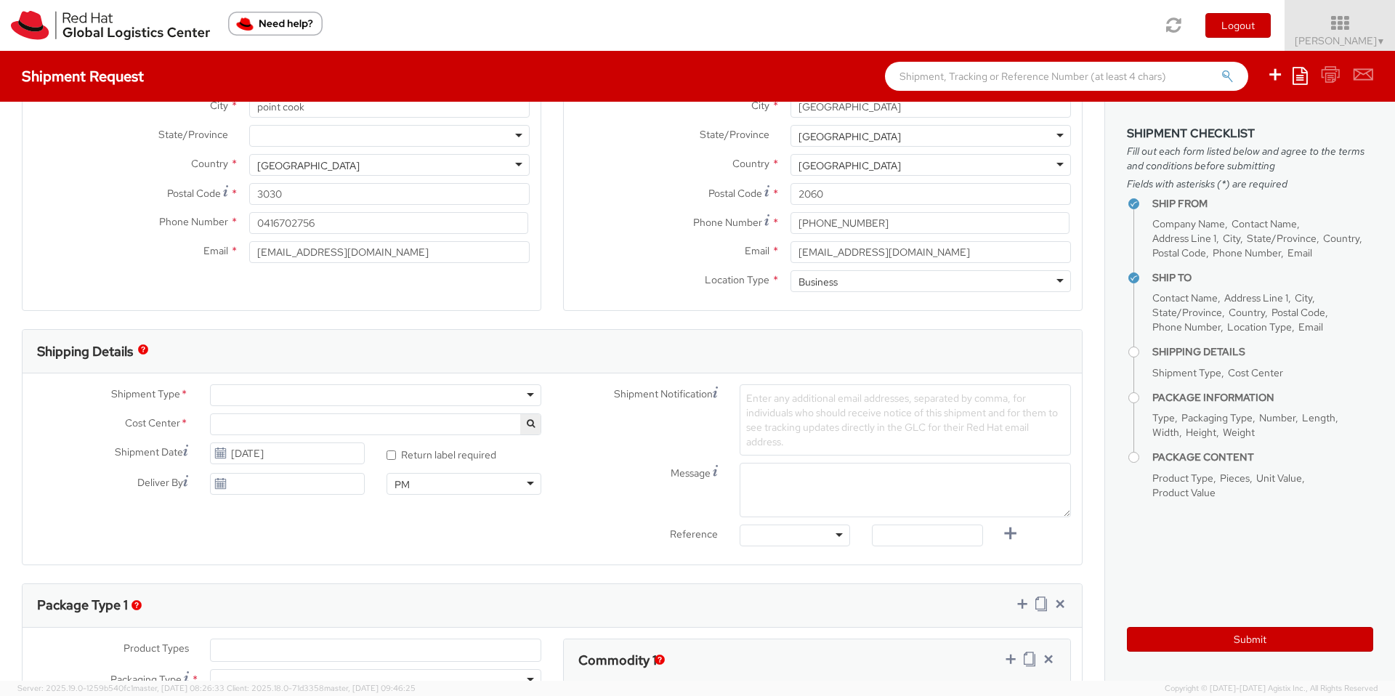
click at [424, 406] on div "Shipment Type * Batch Business" at bounding box center [287, 398] width 529 height 29
click at [429, 399] on div at bounding box center [375, 395] width 331 height 22
select select "160"
click at [274, 487] on input "Deliver By" at bounding box center [287, 484] width 155 height 22
click at [364, 394] on td "19" at bounding box center [361, 392] width 25 height 22
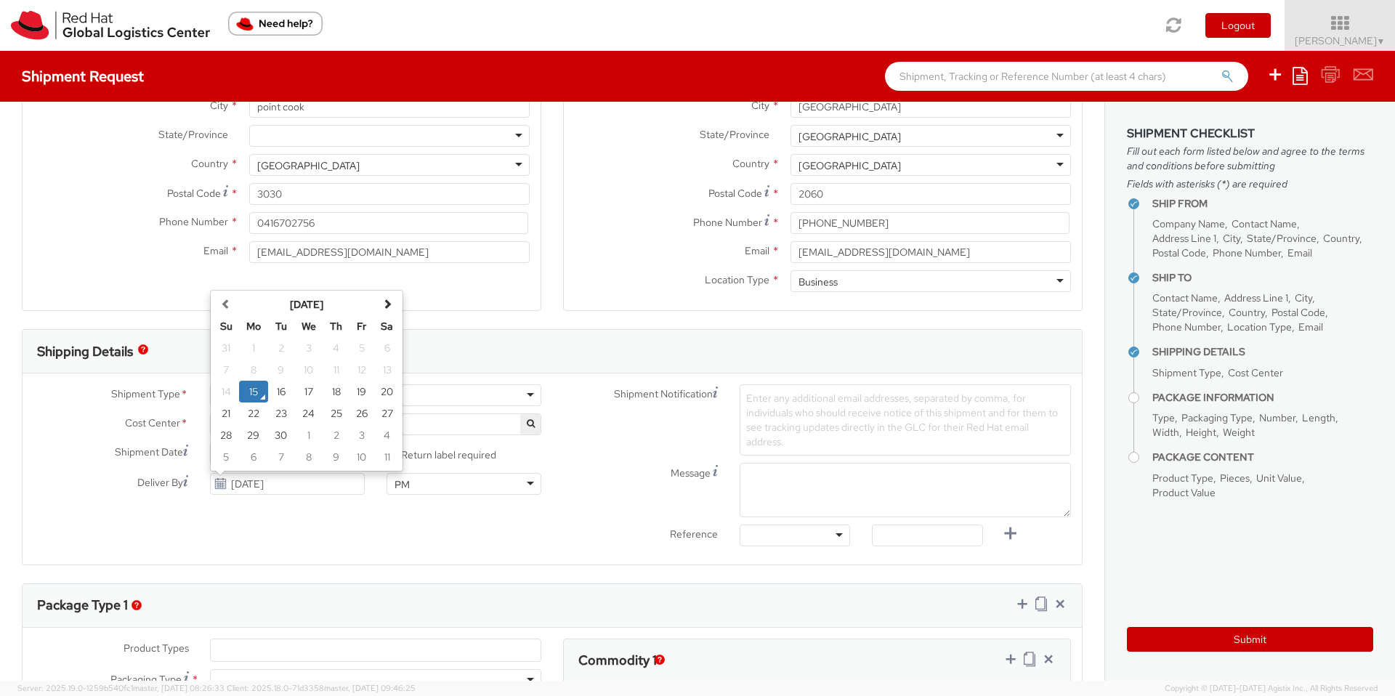
type input "[DATE]"
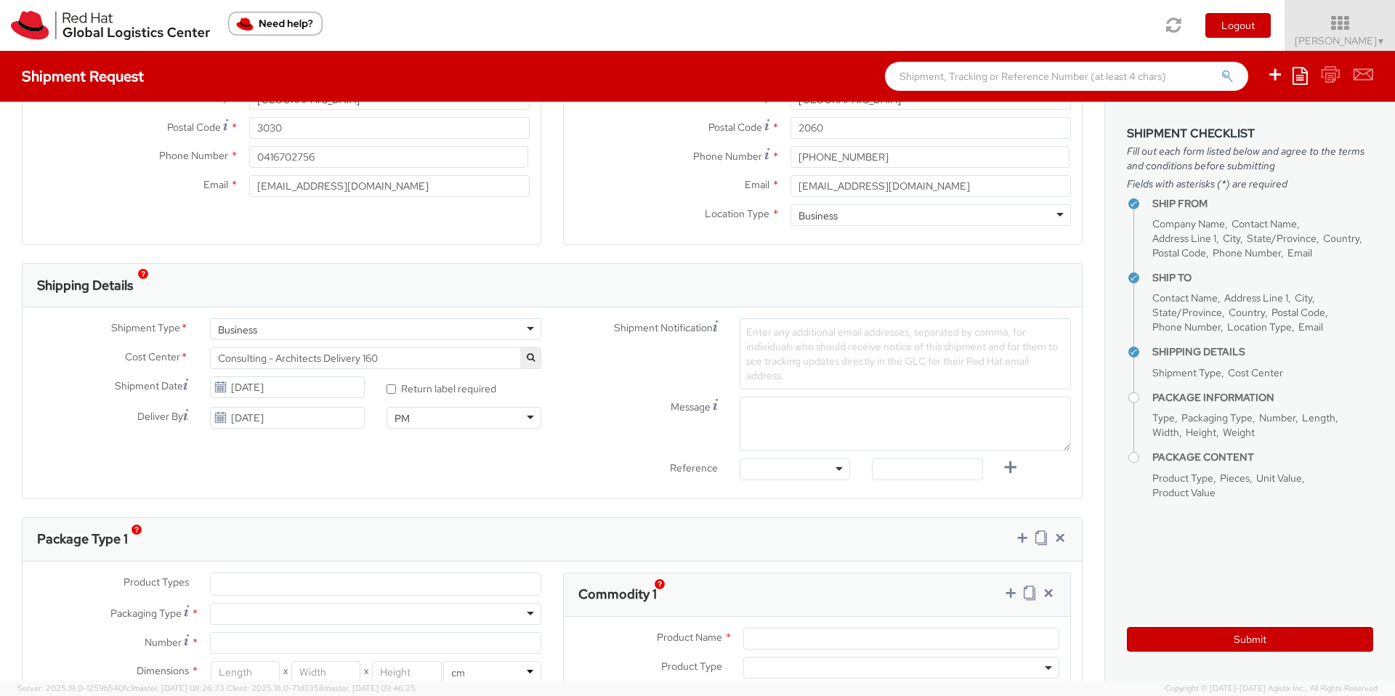
scroll to position [313, 0]
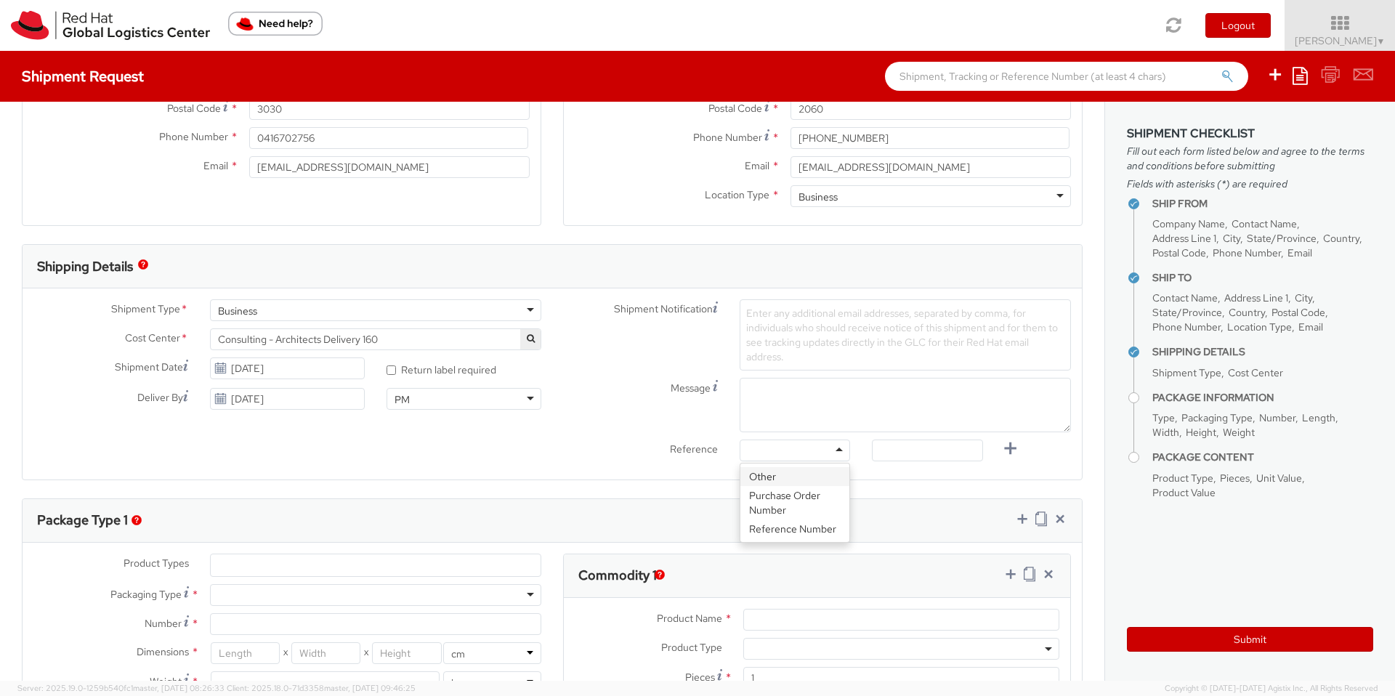
click at [778, 453] on div at bounding box center [794, 450] width 110 height 22
click at [519, 468] on div "Shipment Type * Business Business Batch Business Cost Center * Consulting - Arc…" at bounding box center [552, 383] width 1059 height 191
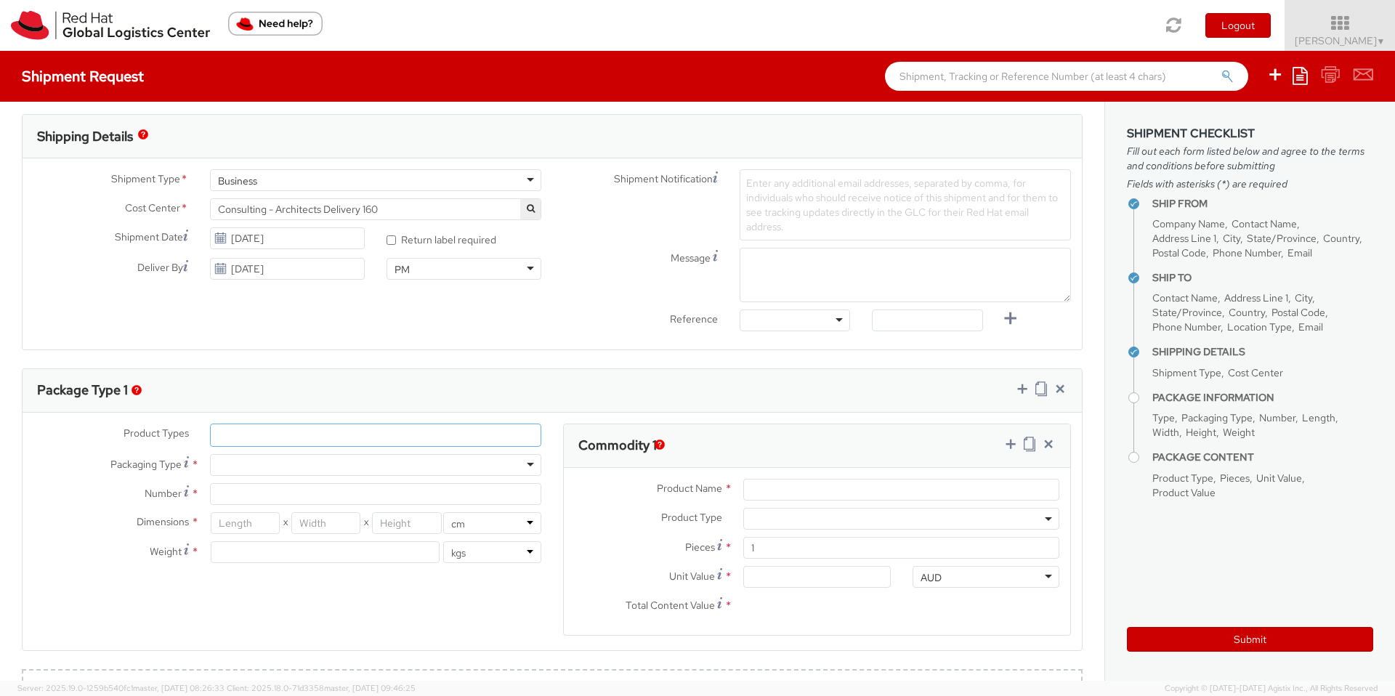
click at [331, 437] on ul at bounding box center [376, 435] width 330 height 22
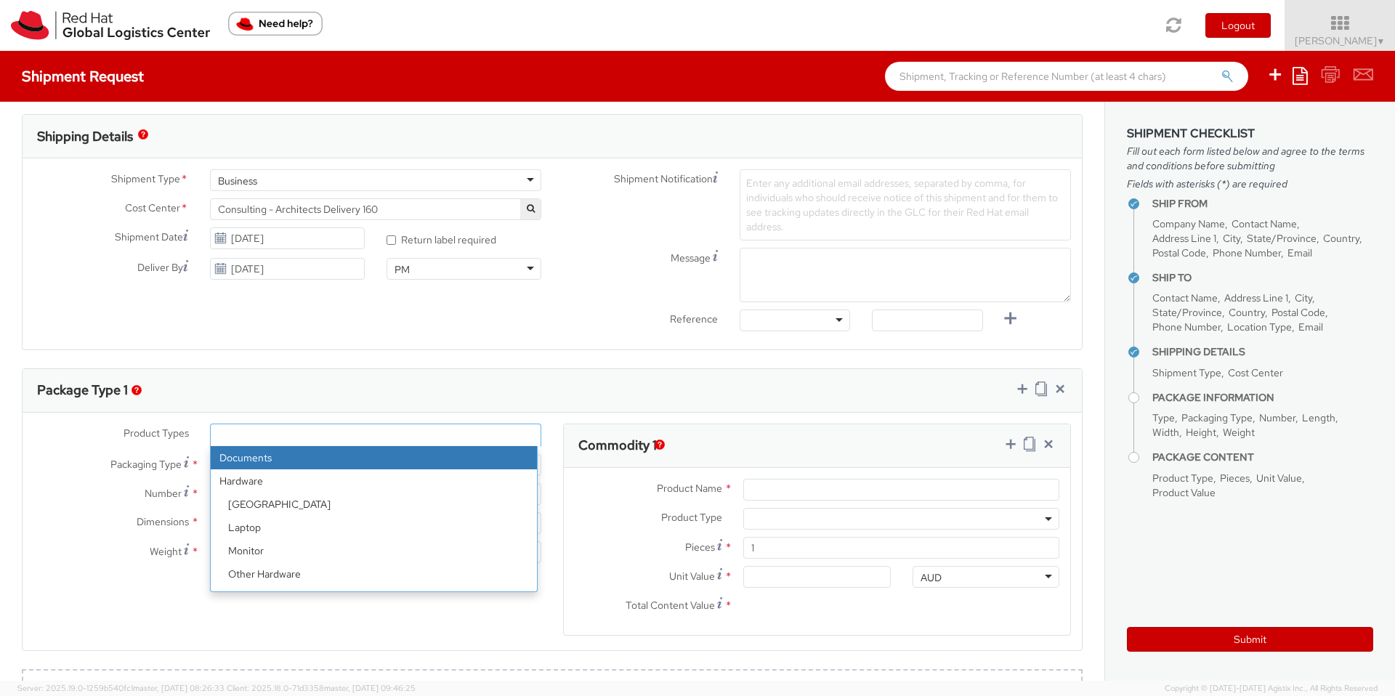
click at [331, 437] on ul at bounding box center [376, 435] width 330 height 22
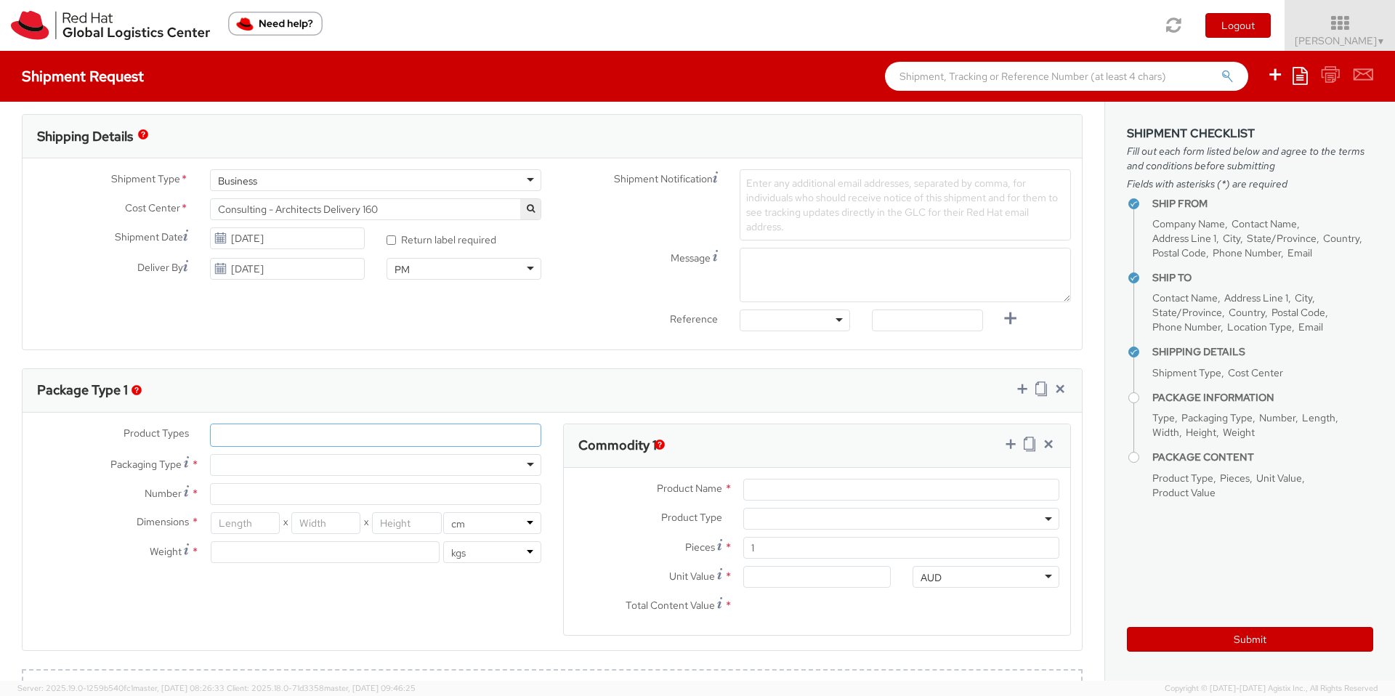
click at [331, 437] on ul at bounding box center [376, 435] width 330 height 22
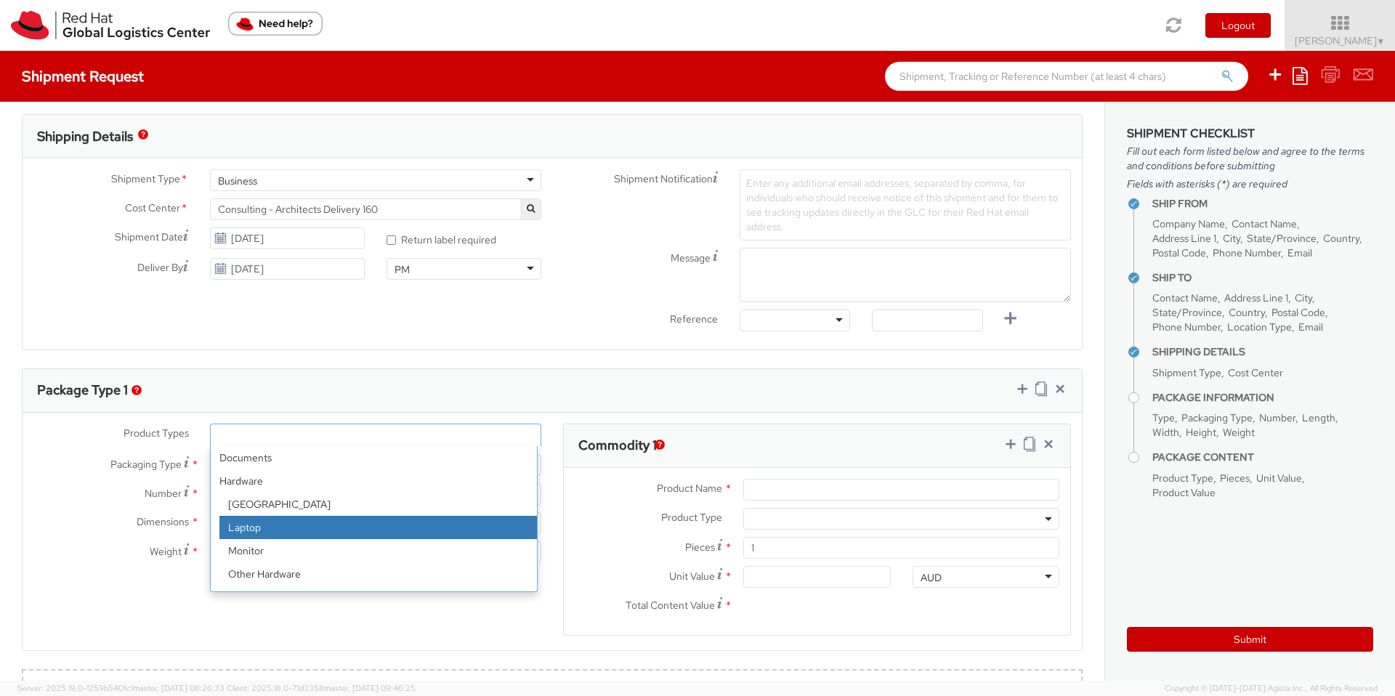
select select "LAPTOP"
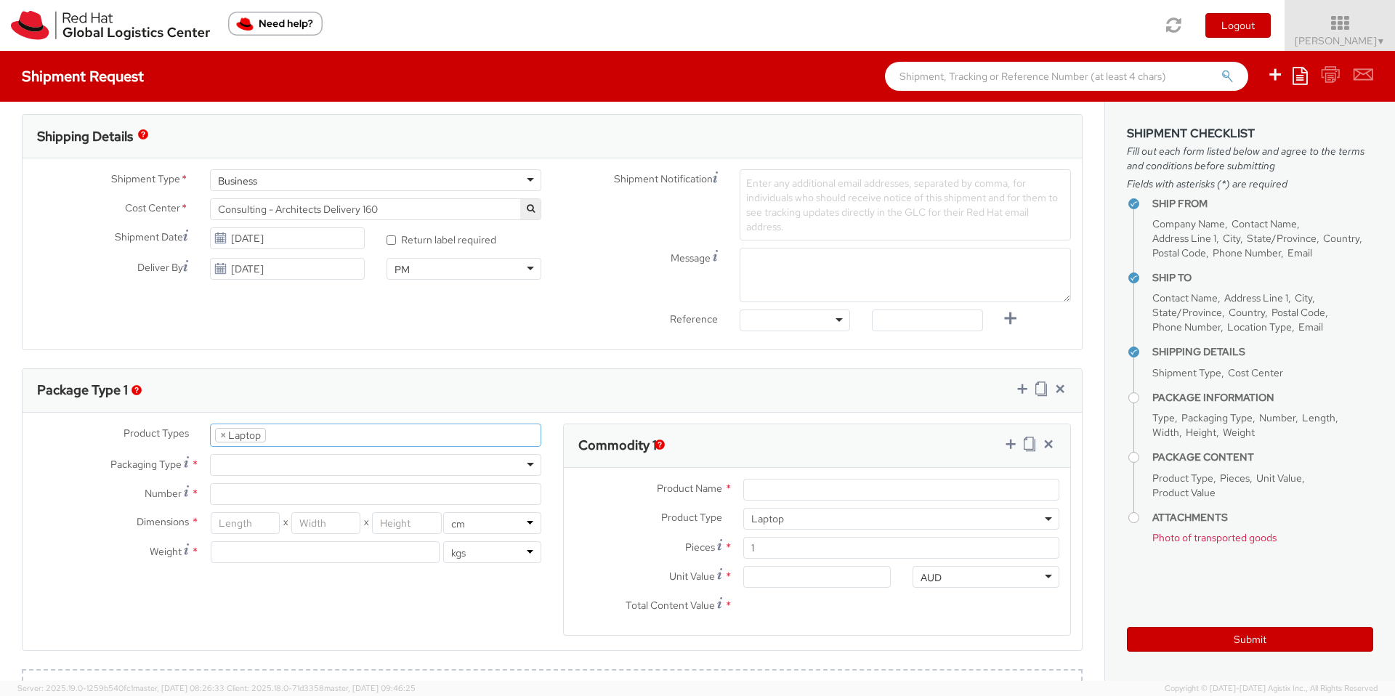
scroll to position [41, 0]
click at [304, 462] on div at bounding box center [375, 465] width 331 height 22
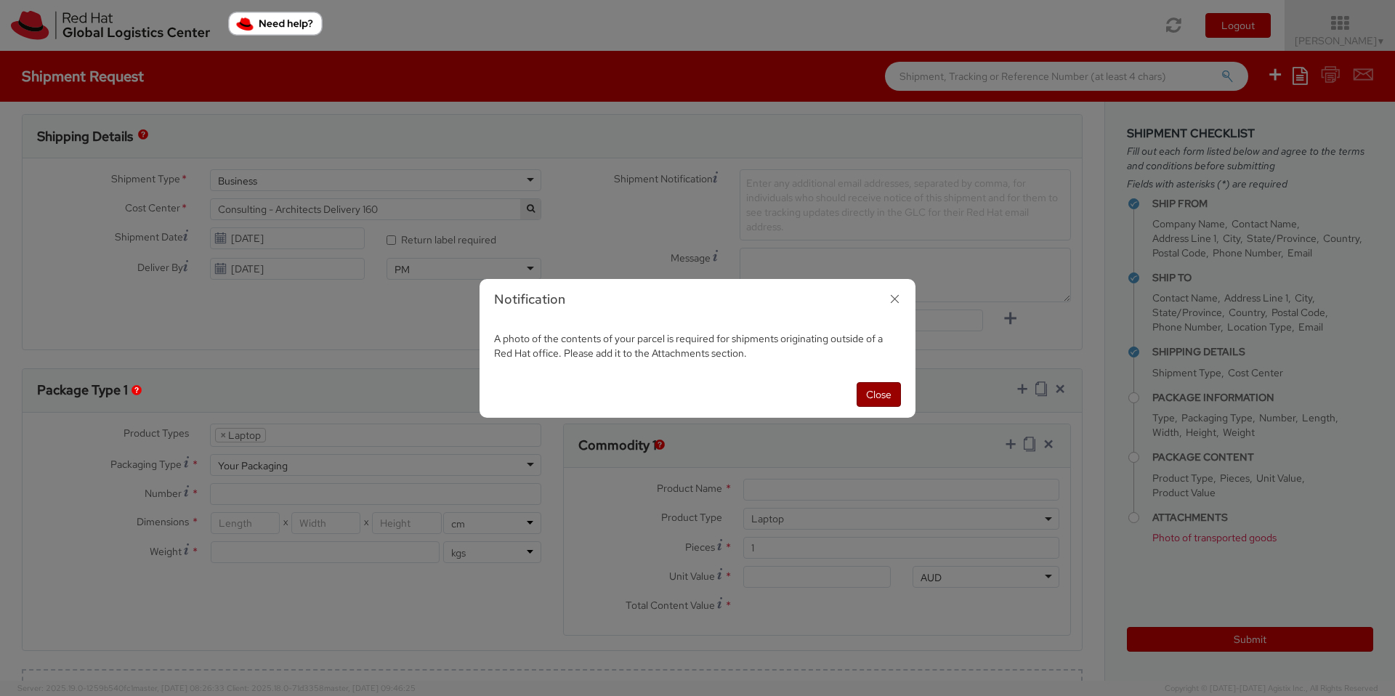
click at [867, 397] on button "Close" at bounding box center [878, 394] width 44 height 25
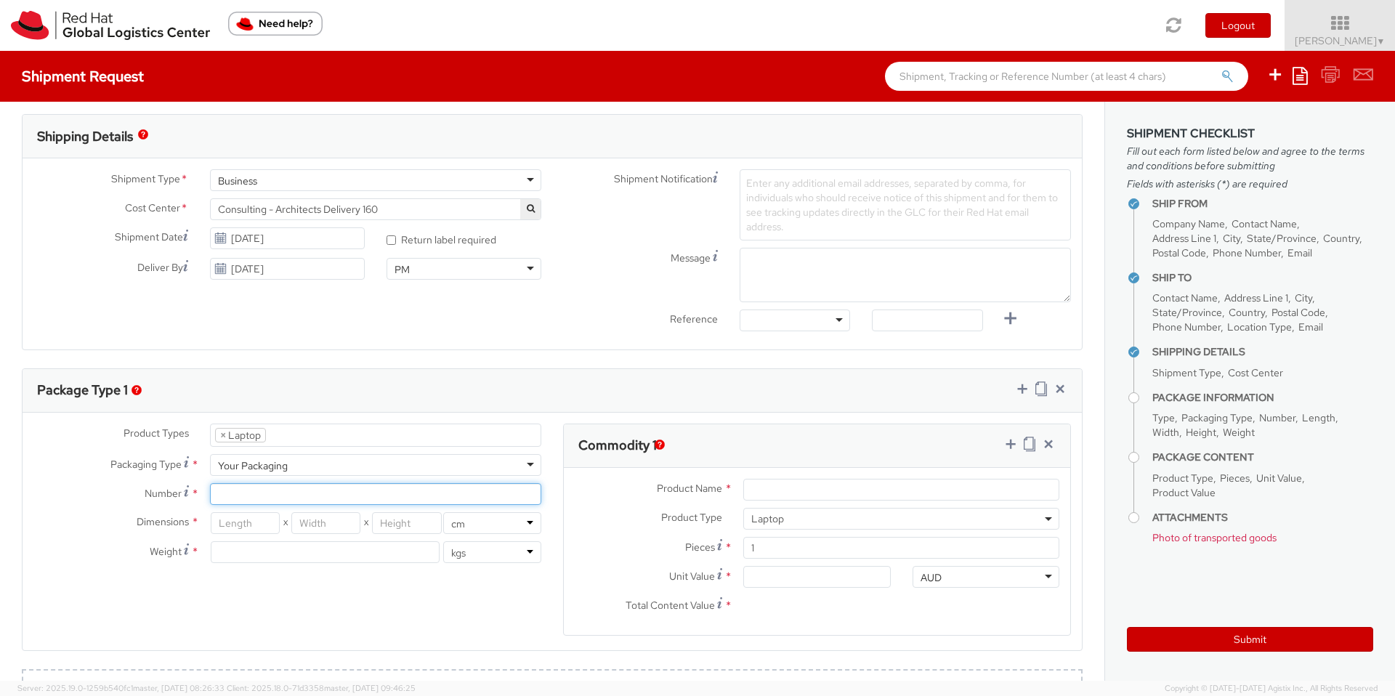
click at [341, 495] on input "Number *" at bounding box center [375, 494] width 331 height 22
type input "1"
click at [265, 524] on input "number" at bounding box center [245, 523] width 69 height 22
click at [469, 525] on select "in cm" at bounding box center [492, 523] width 98 height 22
click at [443, 512] on select "in cm" at bounding box center [492, 523] width 98 height 22
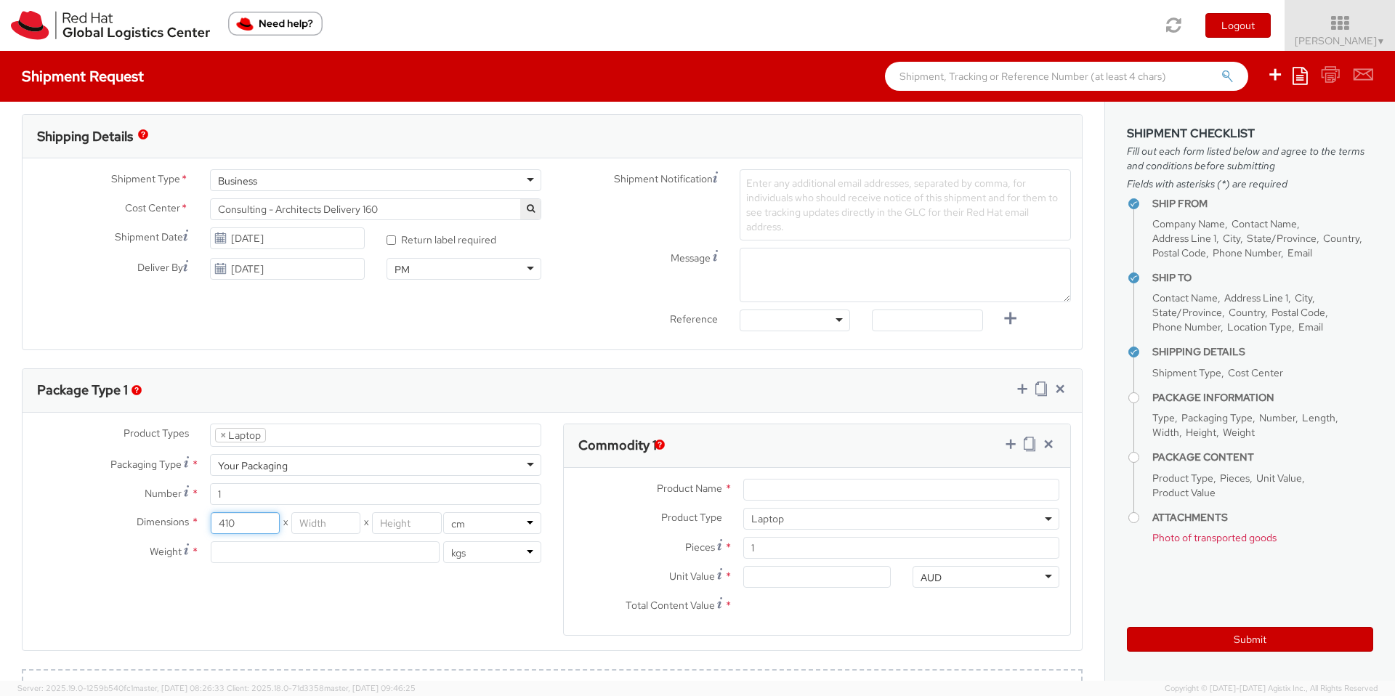
click at [256, 531] on input "410" at bounding box center [245, 523] width 69 height 22
type input "41"
type input "30"
click at [376, 522] on input "8" at bounding box center [406, 523] width 69 height 22
type input "0.8"
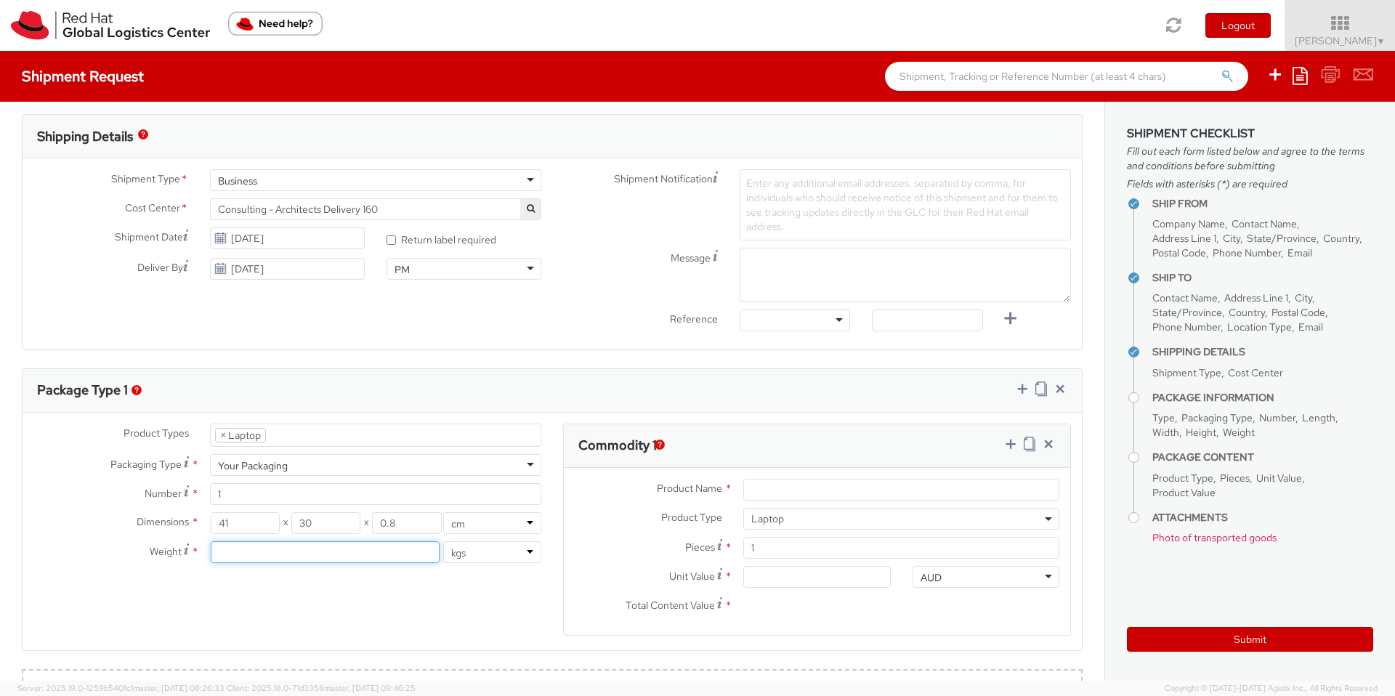
click at [368, 554] on input "number" at bounding box center [325, 552] width 229 height 22
type input "1.83"
click at [803, 493] on input "Product Name *" at bounding box center [901, 490] width 316 height 22
click at [849, 490] on input "Product Name *" at bounding box center [901, 490] width 316 height 22
type input "Apple mac book pro"
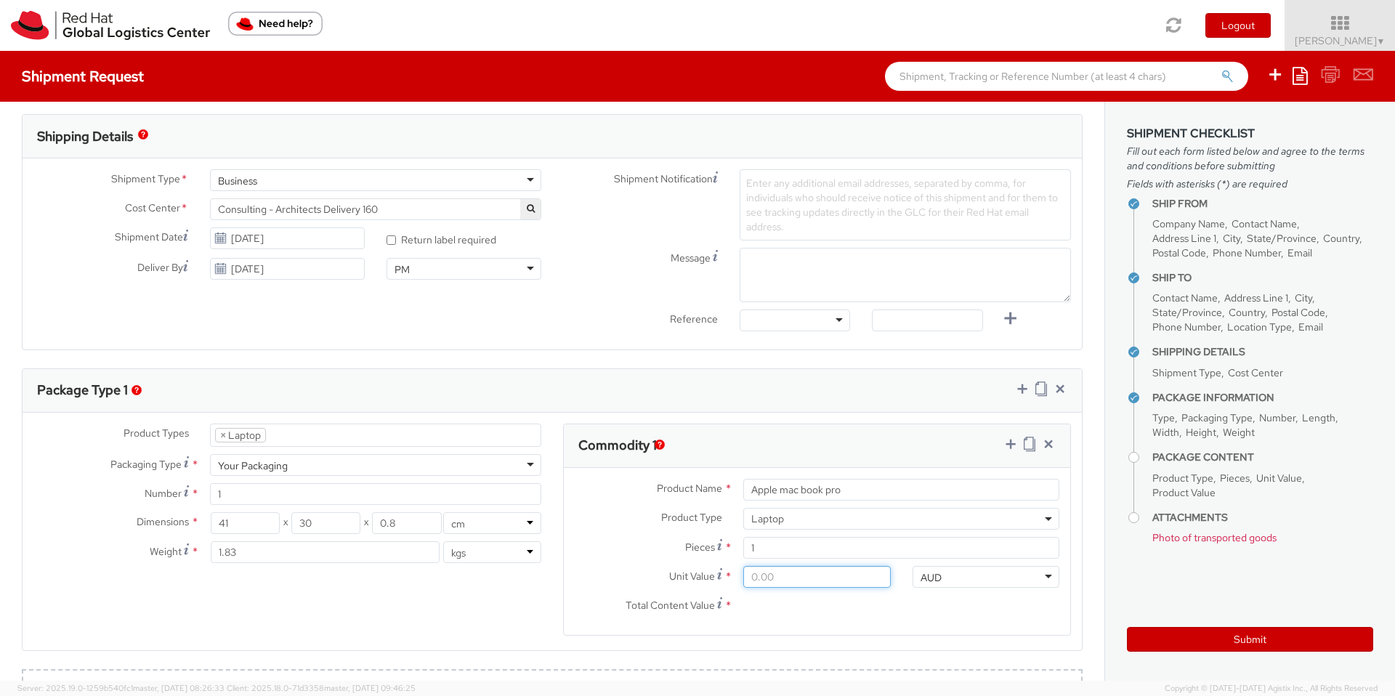
click at [785, 577] on input "Unit Value *" at bounding box center [816, 577] width 147 height 22
click at [798, 580] on input "Unit Value *" at bounding box center [816, 577] width 147 height 22
type input "2.00"
type input "25.00"
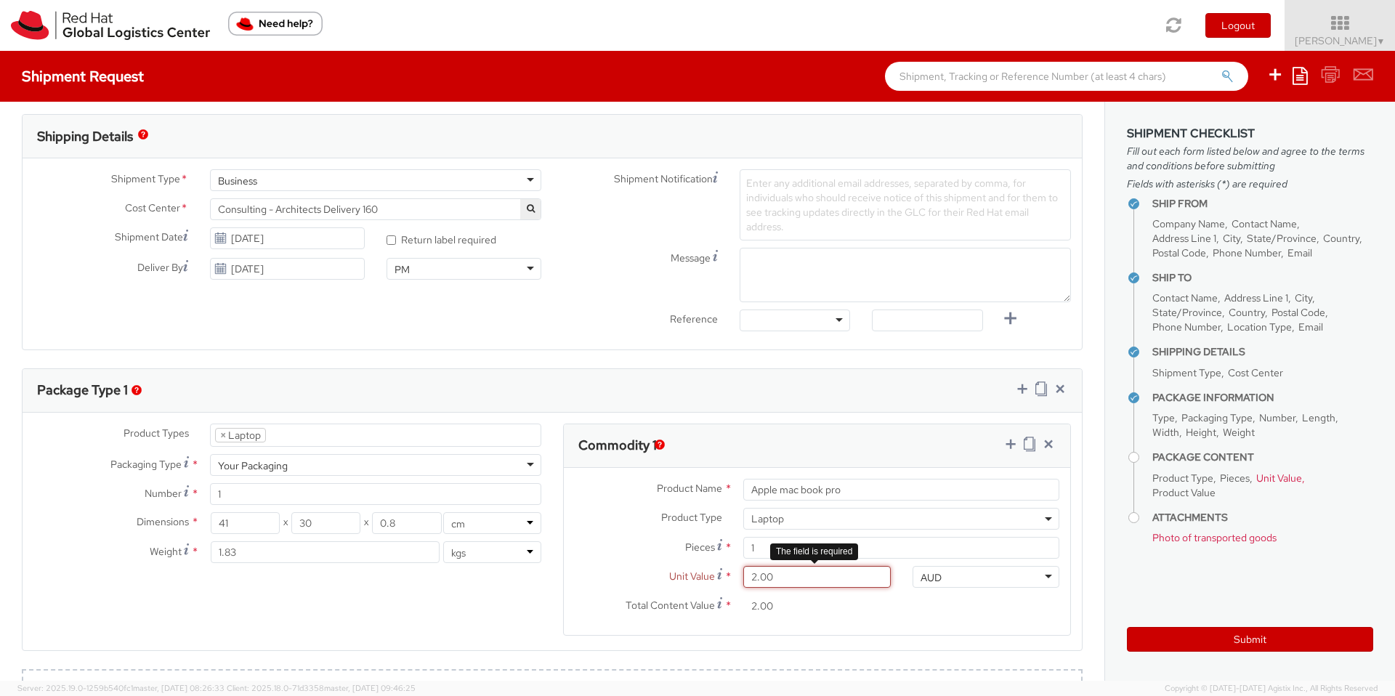
type input "25.00"
type input "250.00"
type input "2,500.00"
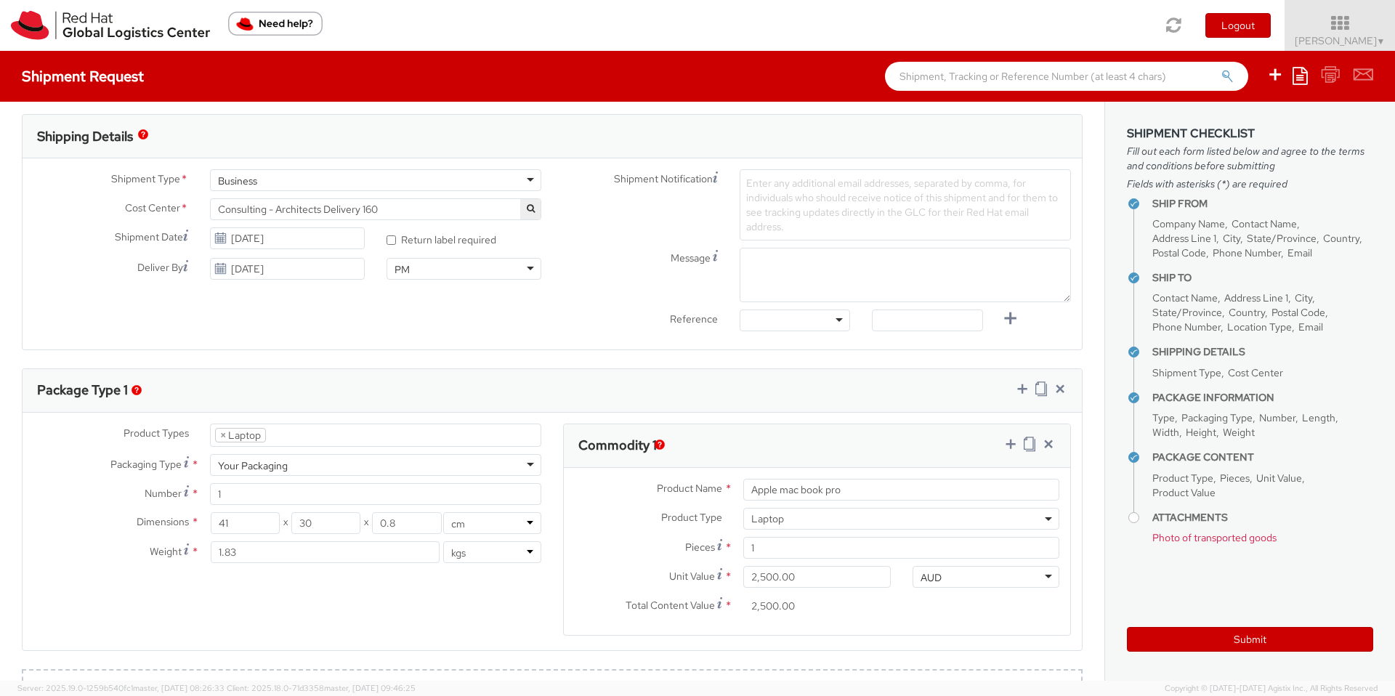
click at [879, 606] on input "2,500.00" at bounding box center [816, 606] width 147 height 22
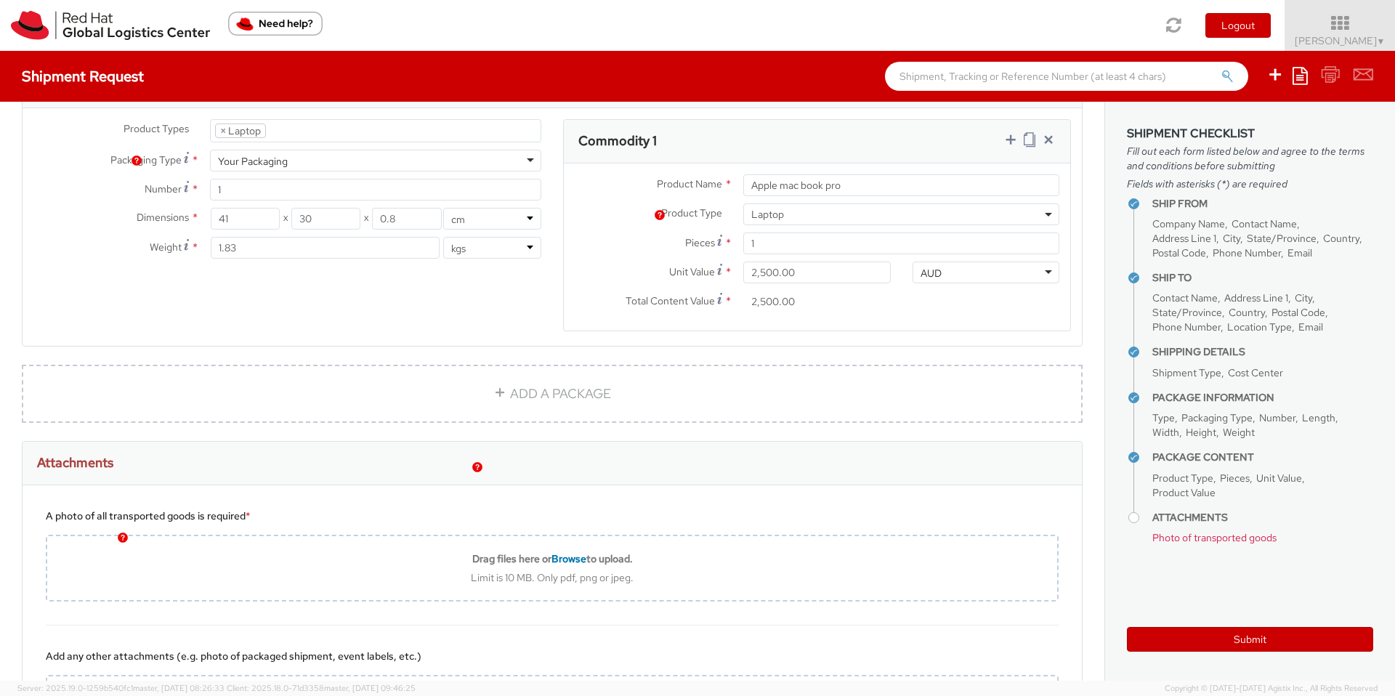
scroll to position [822, 0]
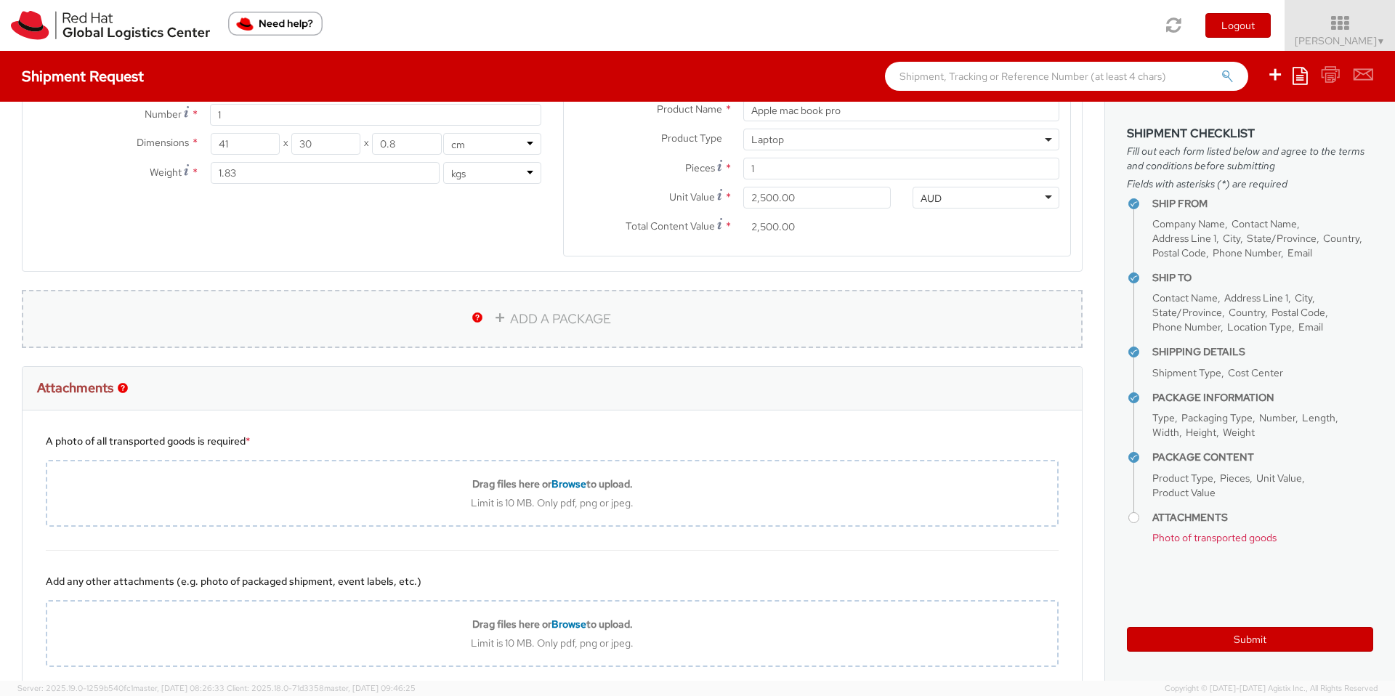
click at [556, 312] on link "ADD A PACKAGE" at bounding box center [552, 319] width 1060 height 58
select select
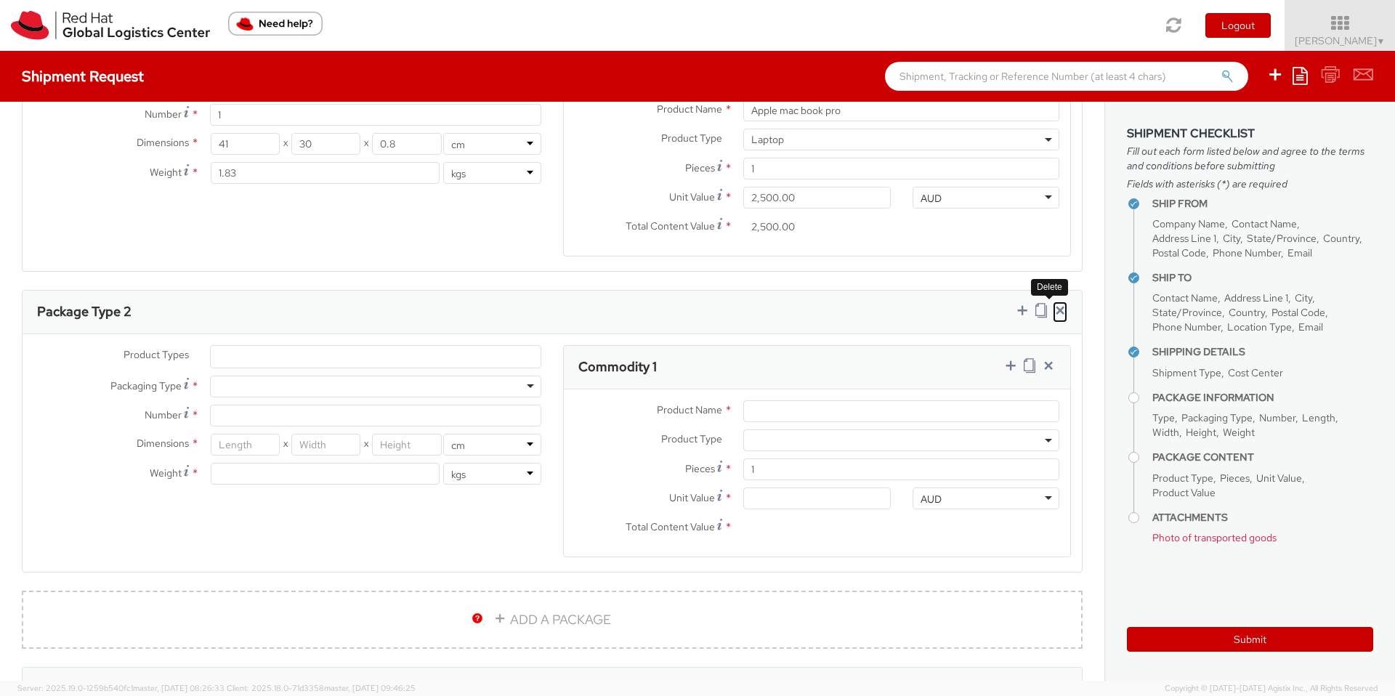
click at [1052, 312] on icon at bounding box center [1059, 310] width 15 height 15
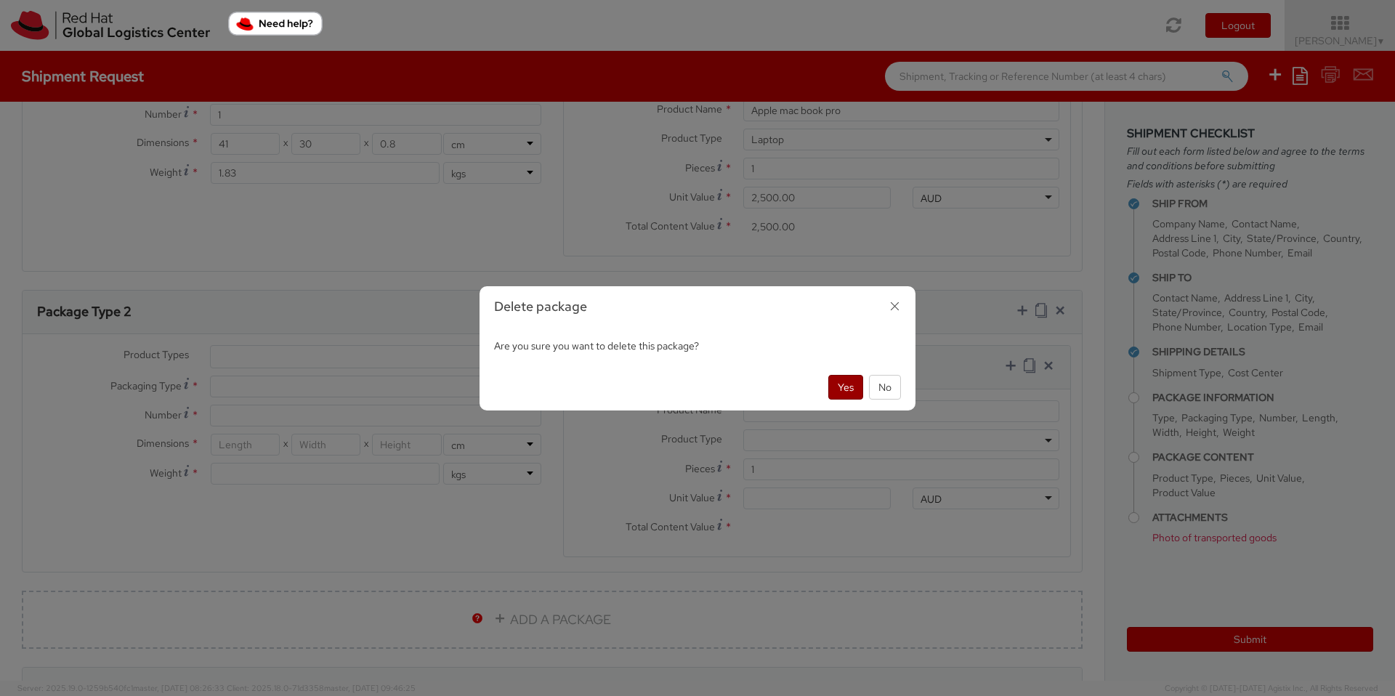
click at [856, 391] on button "Yes" at bounding box center [845, 387] width 35 height 25
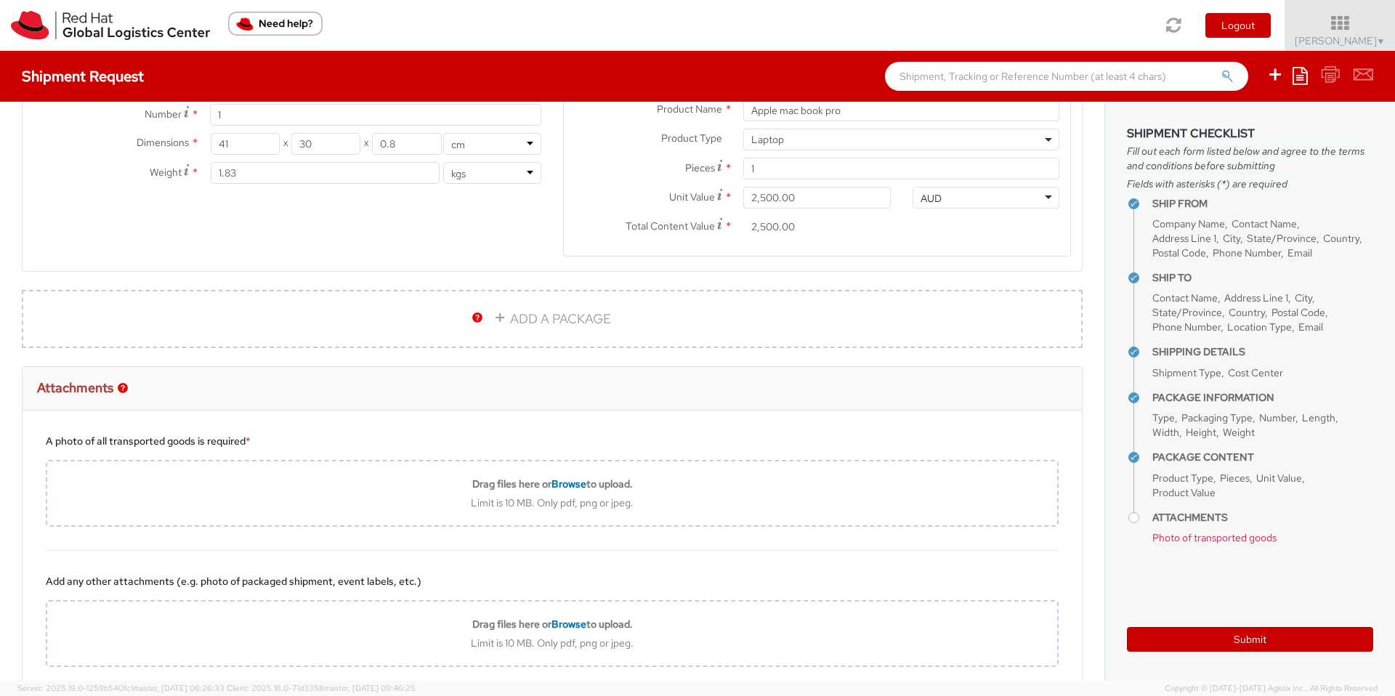
scroll to position [909, 0]
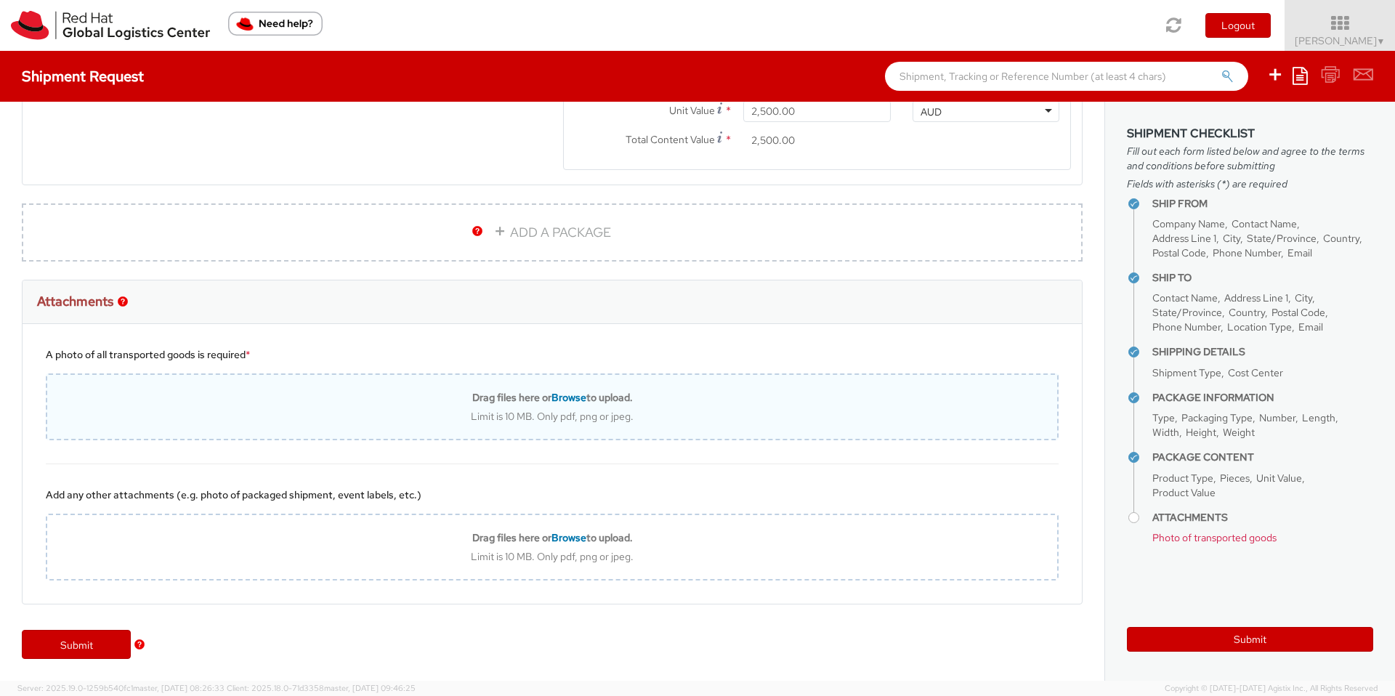
click at [569, 396] on span "Browse" at bounding box center [568, 397] width 35 height 13
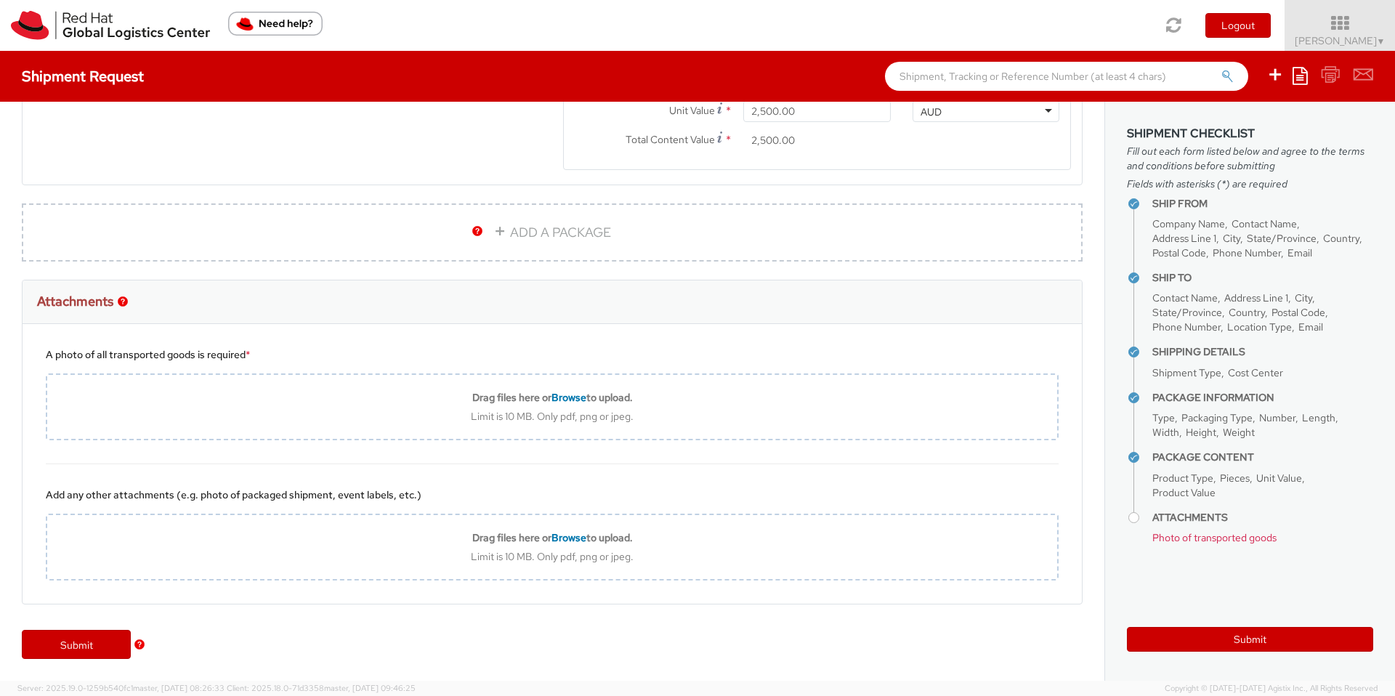
type input "C:\fakepath\PXL_20250915_034325226.jpg"
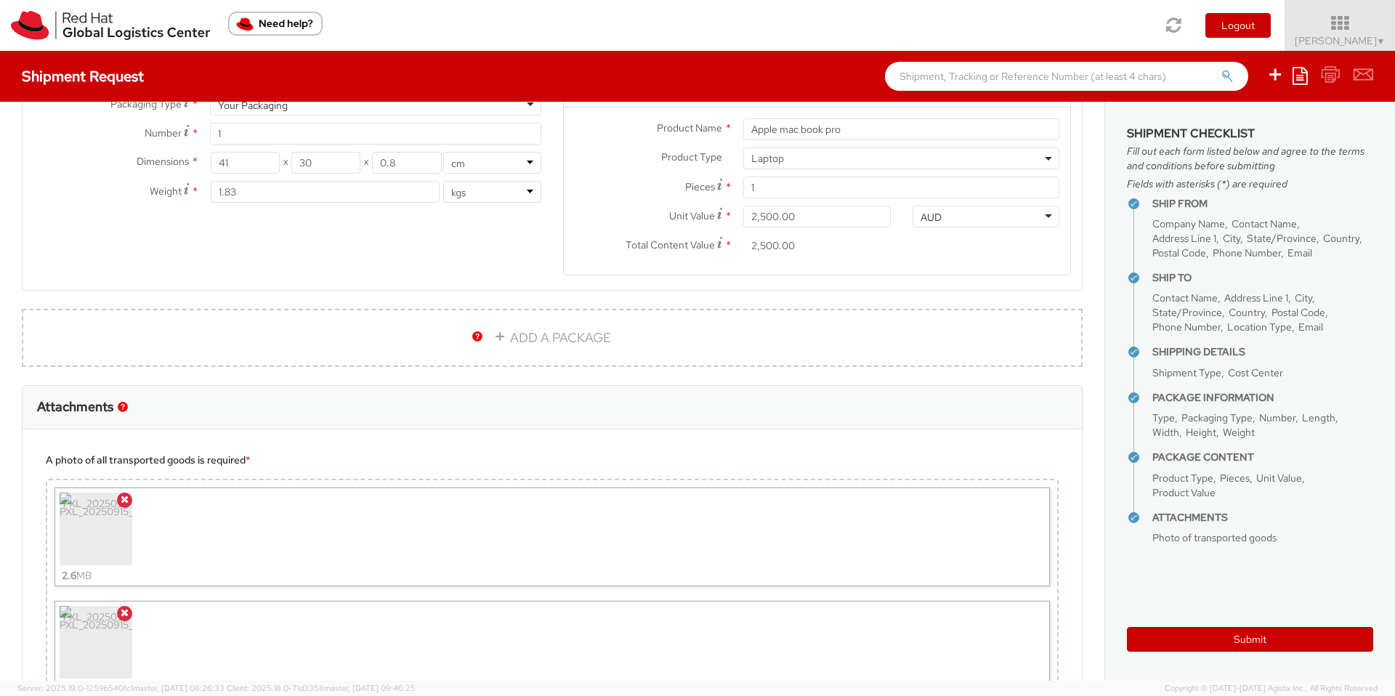
scroll to position [1071, 0]
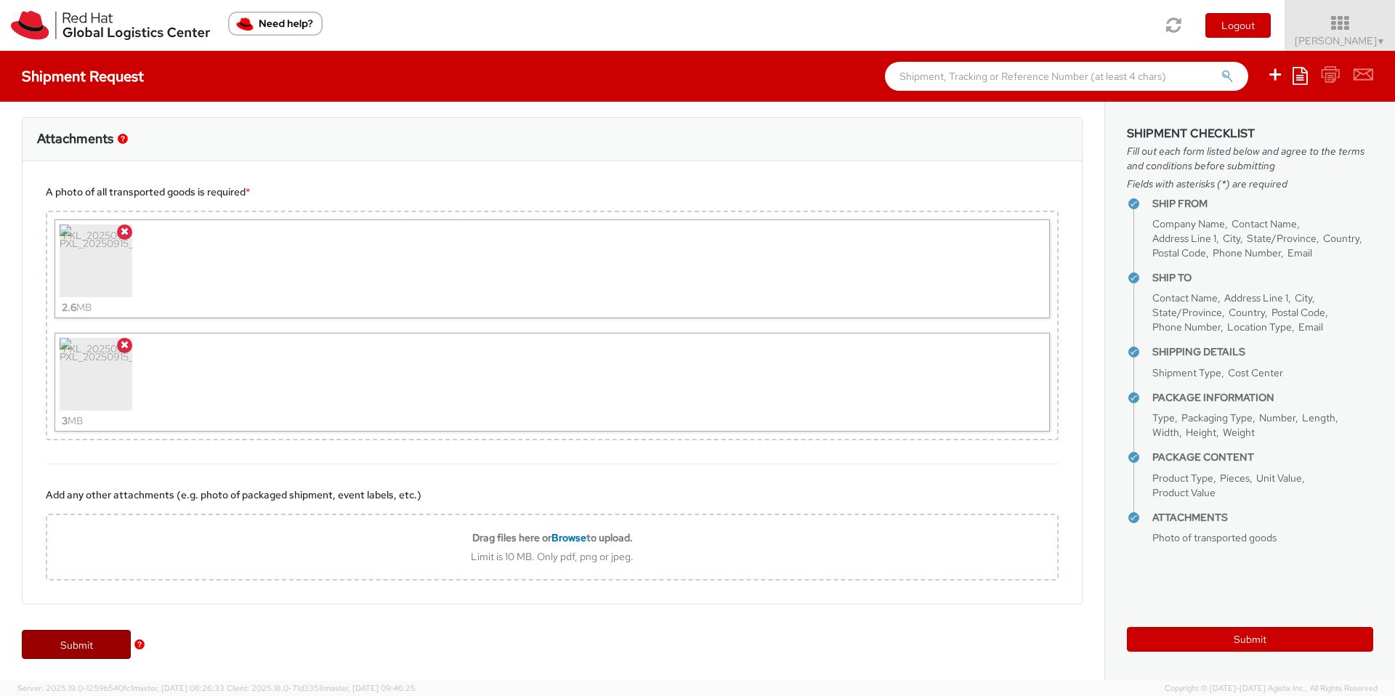
click at [86, 643] on link "Submit" at bounding box center [76, 644] width 109 height 29
